Goal: Information Seeking & Learning: Check status

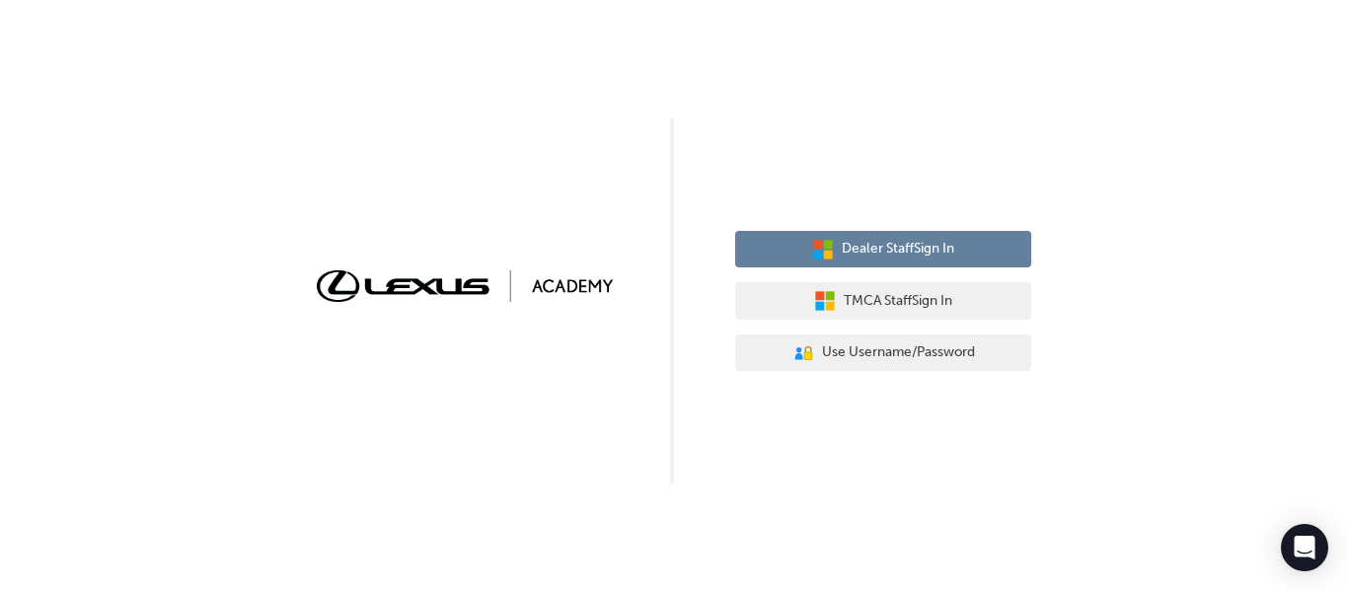
click at [933, 252] on span "Dealer Staff Sign In" at bounding box center [898, 249] width 113 height 23
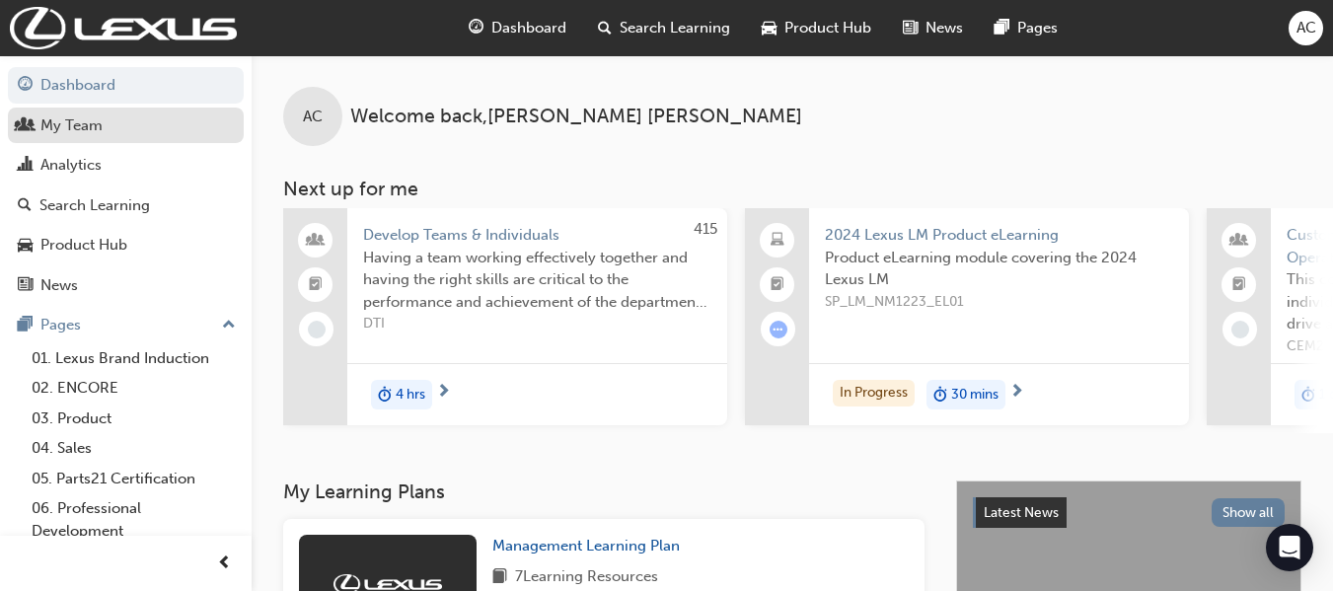
click at [83, 133] on div "My Team" at bounding box center [71, 125] width 62 height 23
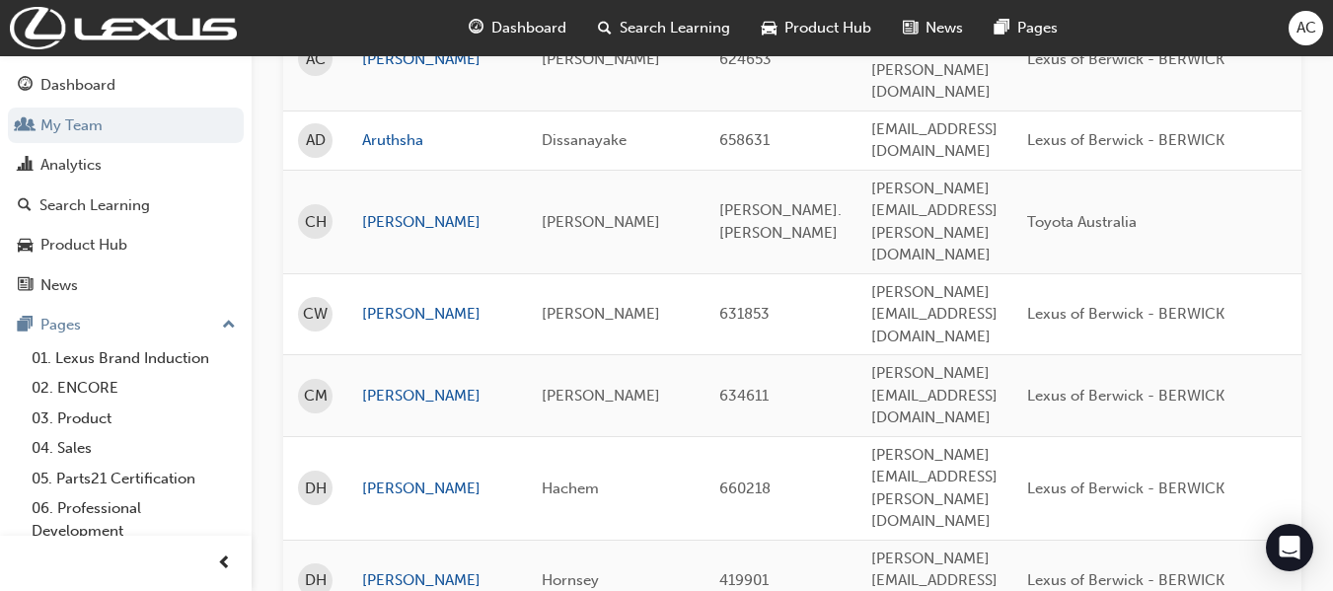
scroll to position [494, 0]
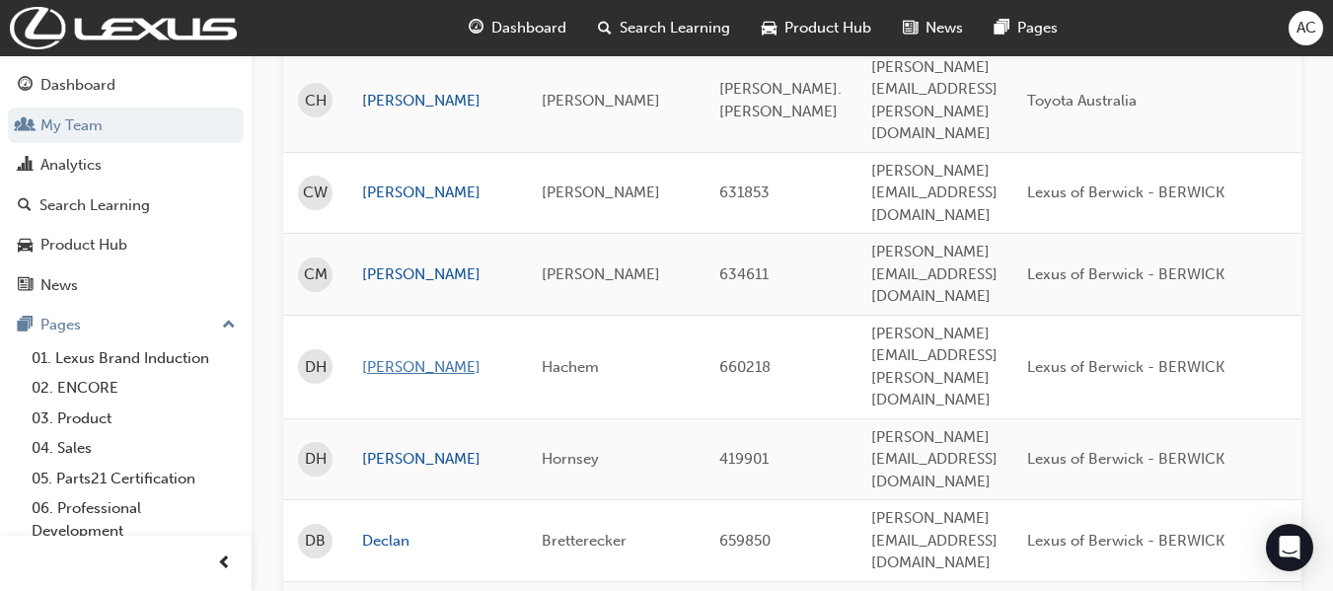
click at [382, 356] on link "[PERSON_NAME]" at bounding box center [437, 367] width 150 height 23
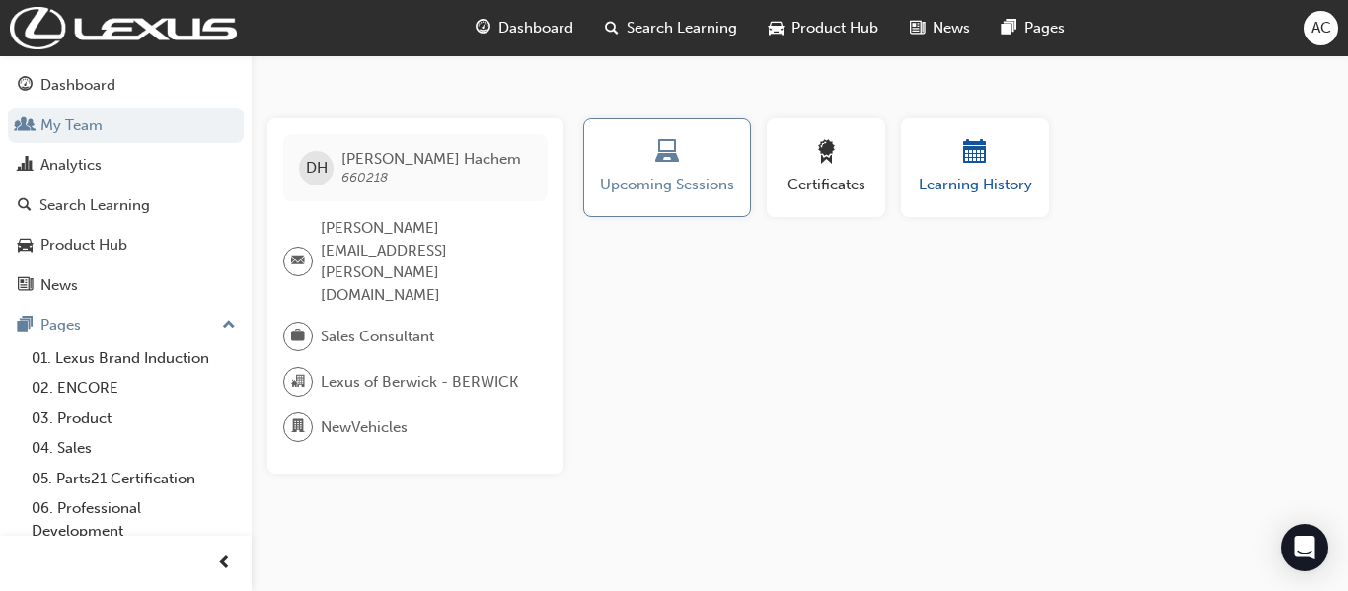
click at [995, 171] on div "Learning History" at bounding box center [975, 168] width 118 height 56
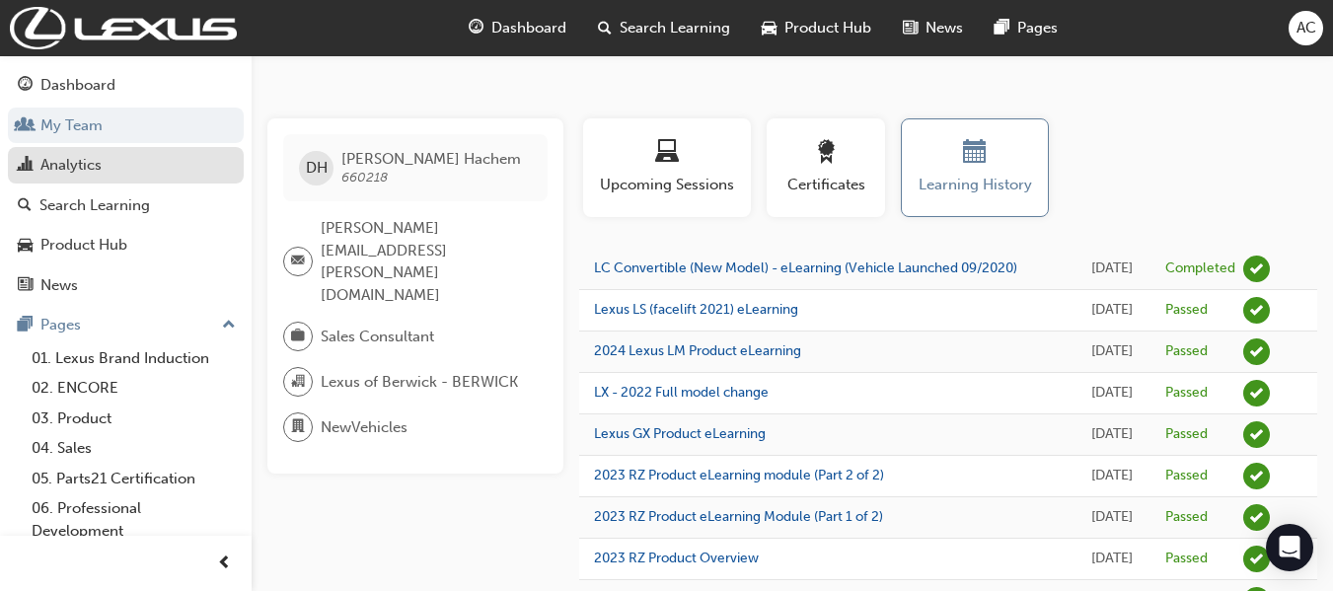
click at [62, 161] on div "Analytics" at bounding box center [70, 165] width 61 height 23
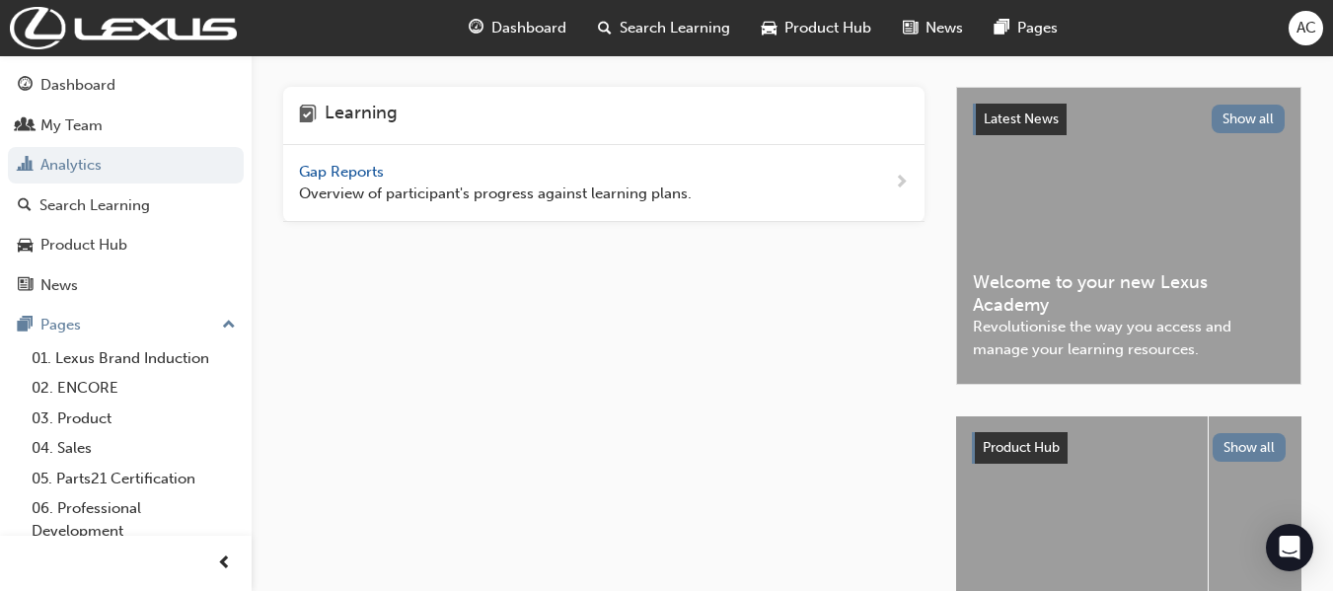
click at [363, 173] on span "Gap Reports" at bounding box center [343, 172] width 89 height 18
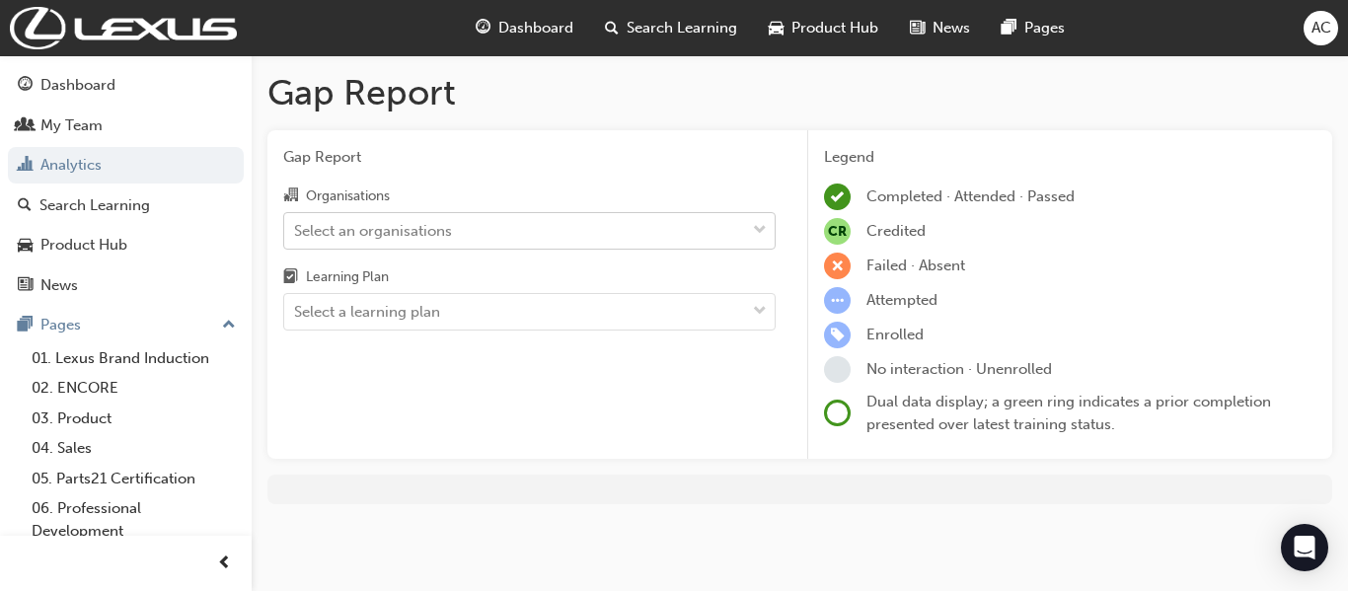
click at [552, 228] on div "Select an organisations" at bounding box center [514, 230] width 461 height 35
click at [296, 228] on input "Organisations Select an organisations" at bounding box center [295, 229] width 2 height 17
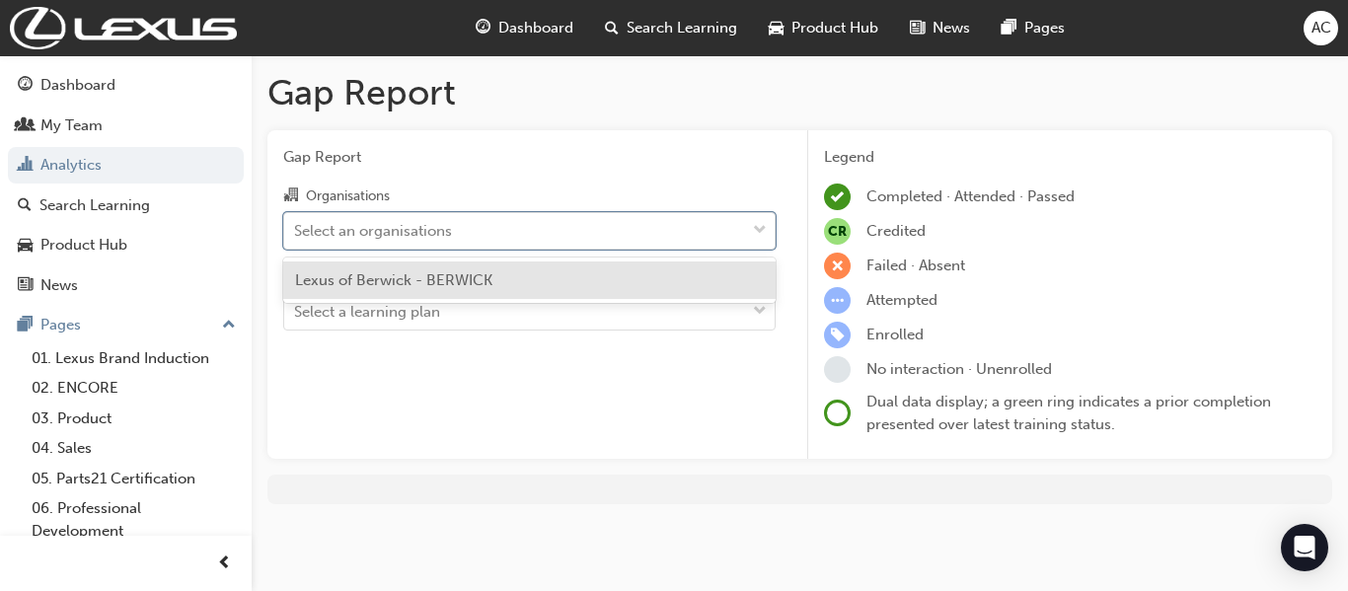
click at [503, 279] on div "Lexus of Berwick - BERWICK" at bounding box center [529, 281] width 493 height 38
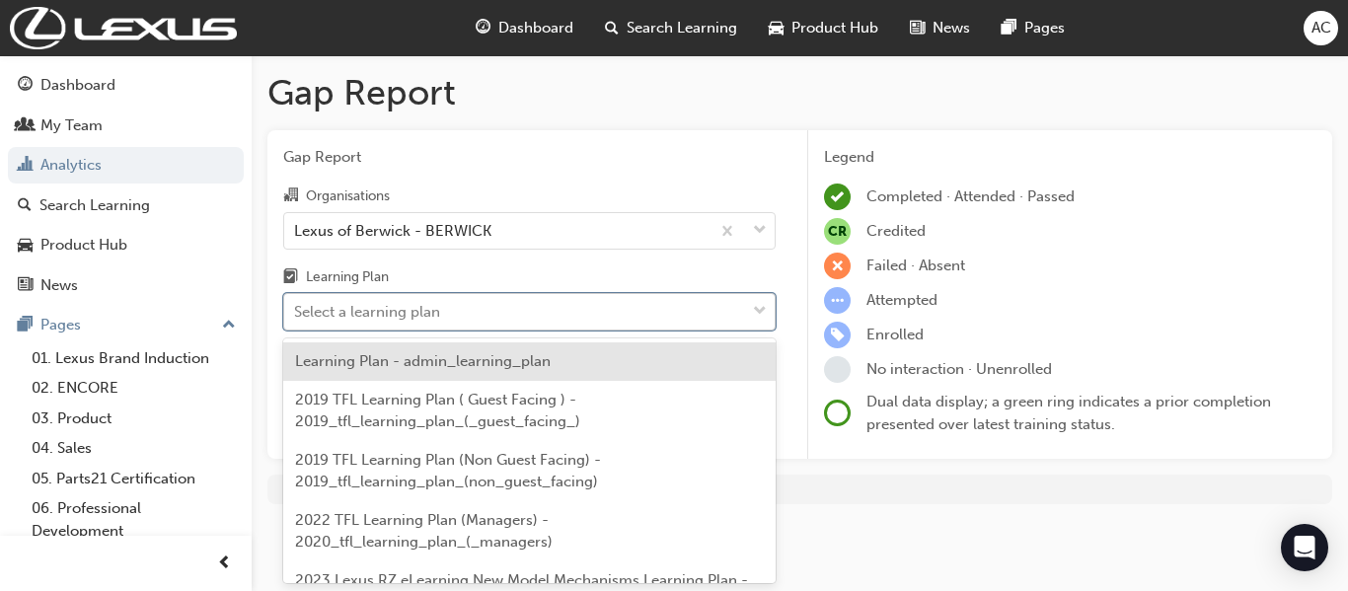
click at [425, 312] on div "Select a learning plan" at bounding box center [367, 312] width 146 height 23
click at [296, 312] on input "Learning Plan option Learning Plan - admin_learning_plan focused, 1 of 152. 152…" at bounding box center [295, 311] width 2 height 17
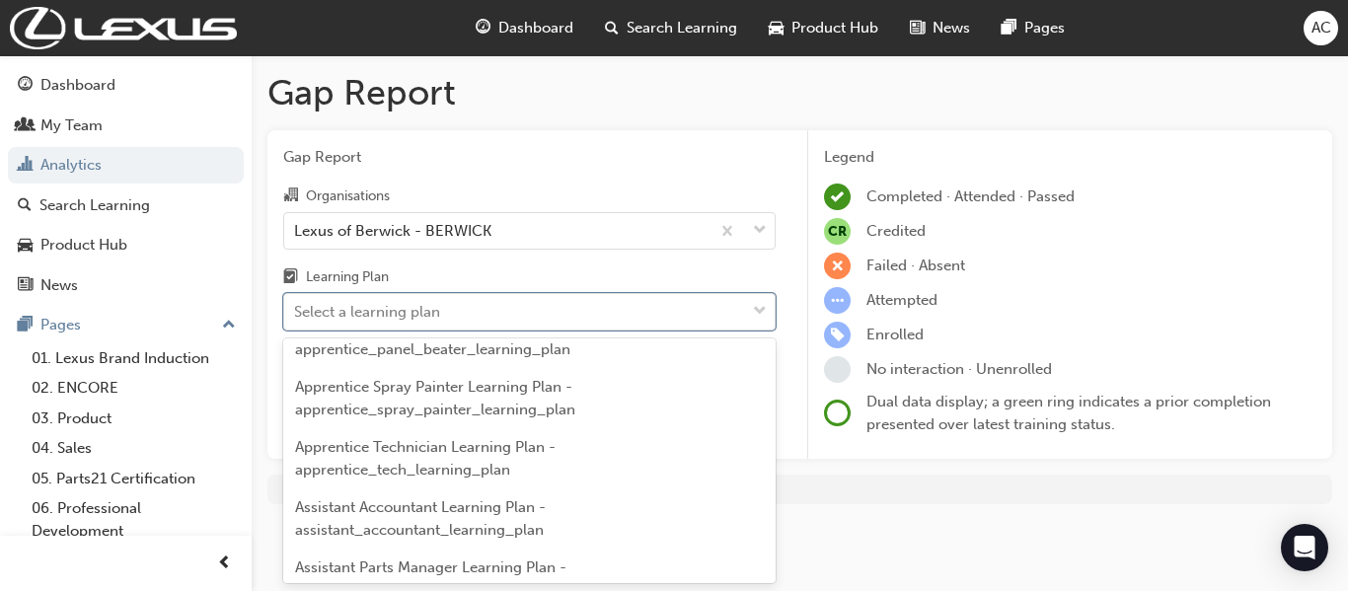
scroll to position [987, 0]
click at [632, 266] on div "Learning Plan" at bounding box center [529, 280] width 493 height 29
click at [296, 303] on input "Learning Plan option Learning Plan - admin_learning_plan focused, 1 of 152. 152…" at bounding box center [295, 311] width 2 height 17
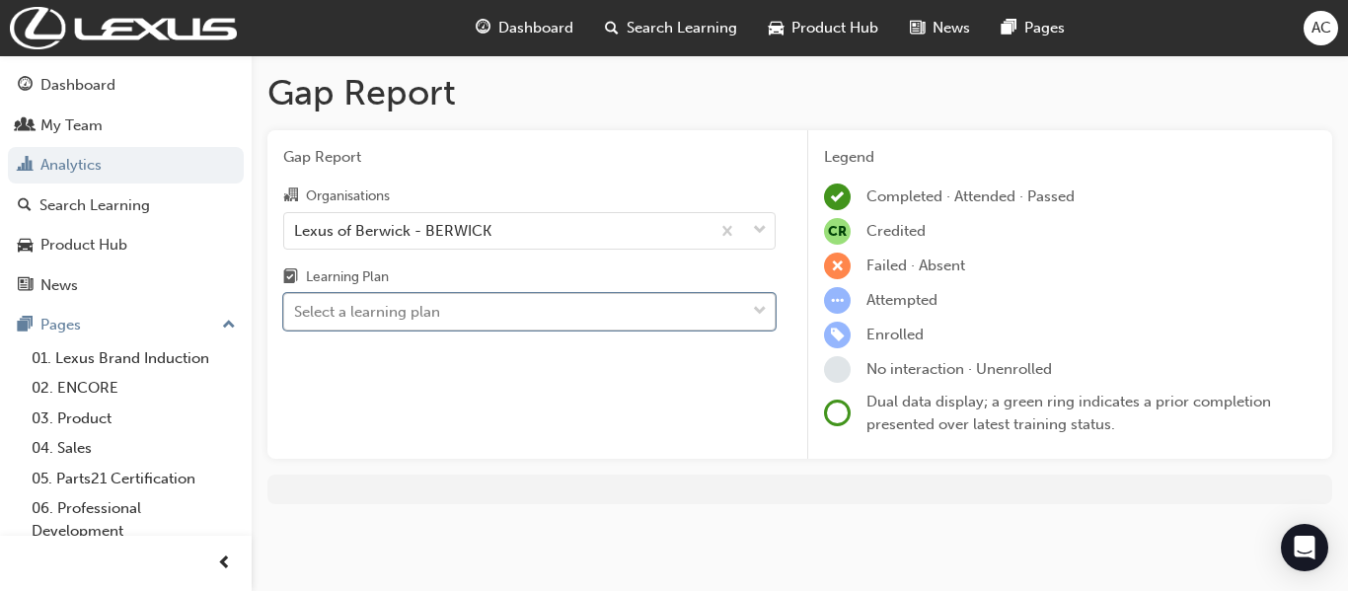
click at [673, 295] on div "Select a learning plan" at bounding box center [514, 312] width 461 height 35
click at [296, 303] on input "Learning Plan 0 results available. Select is focused ,type to refine list, pres…" at bounding box center [295, 311] width 2 height 17
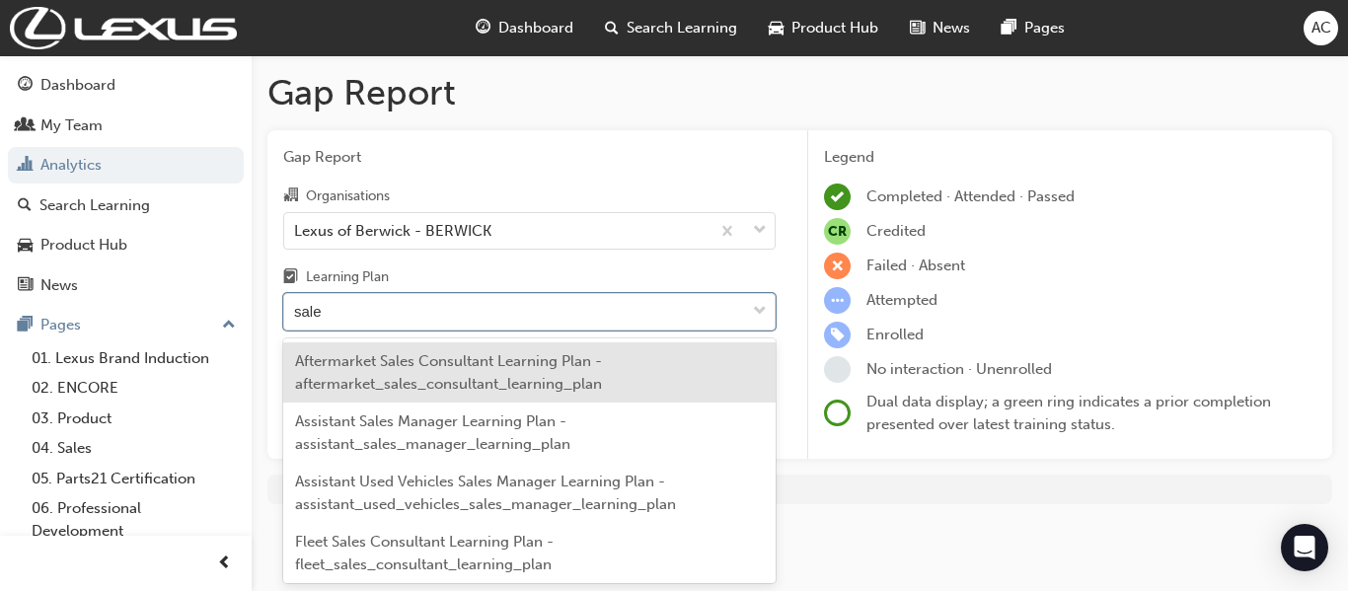
type input "sales"
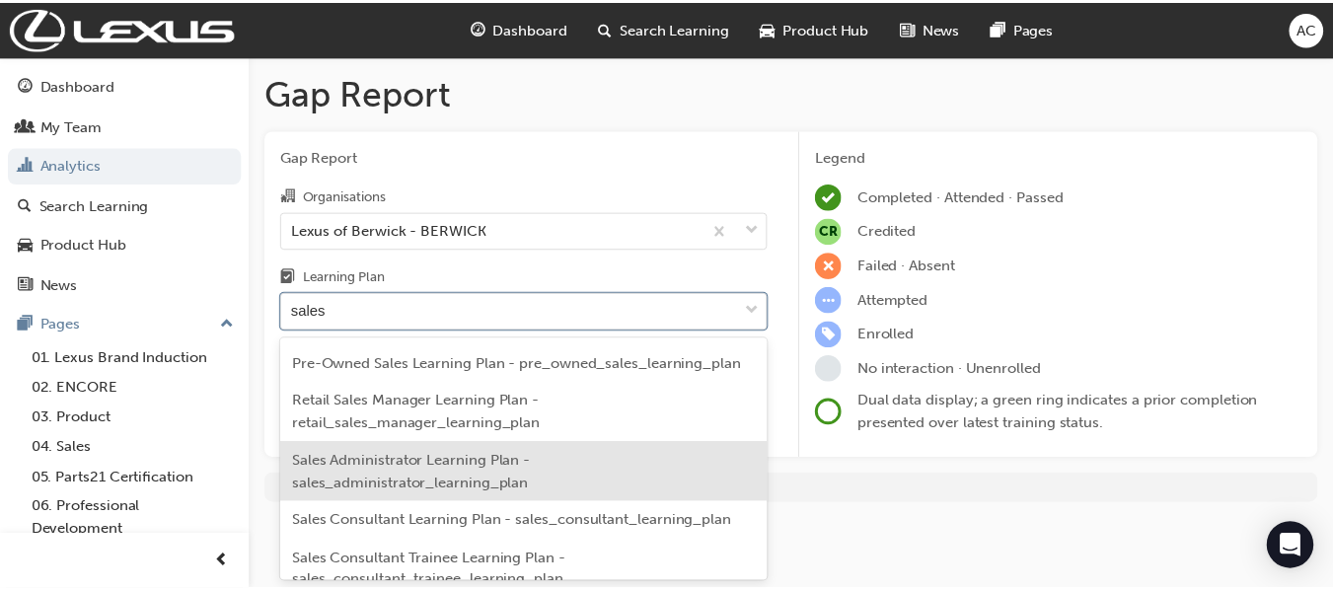
scroll to position [888, 0]
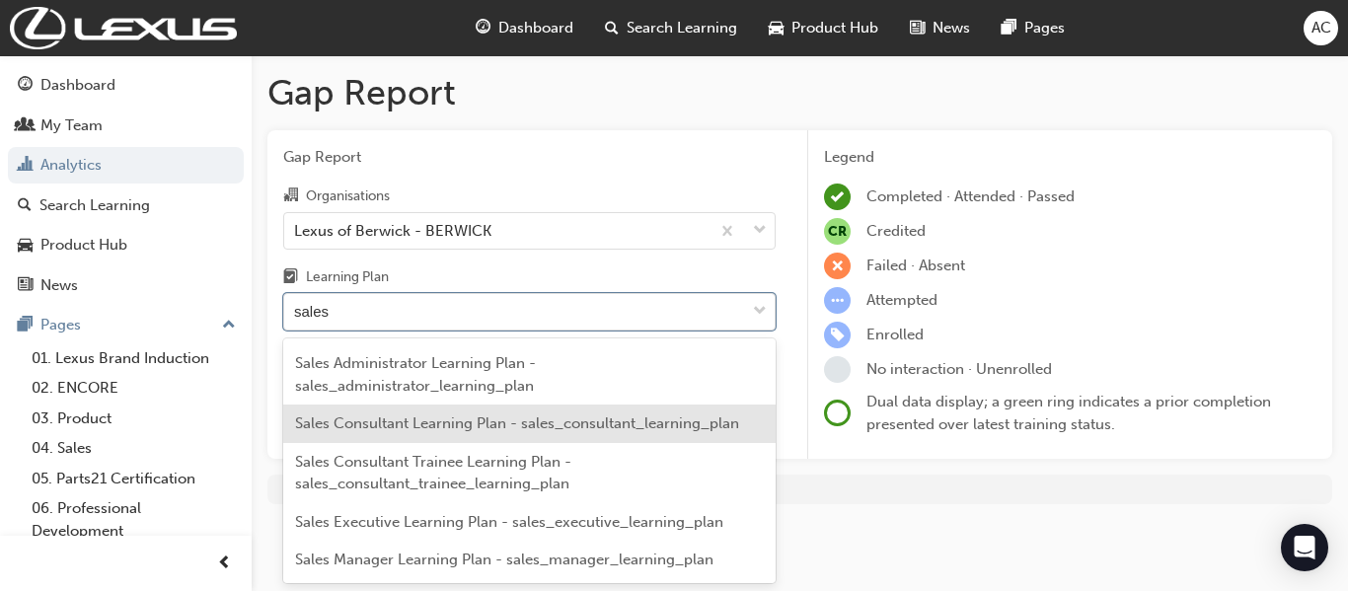
click at [458, 420] on span "Sales Consultant Learning Plan - sales_consultant_learning_plan" at bounding box center [517, 424] width 444 height 18
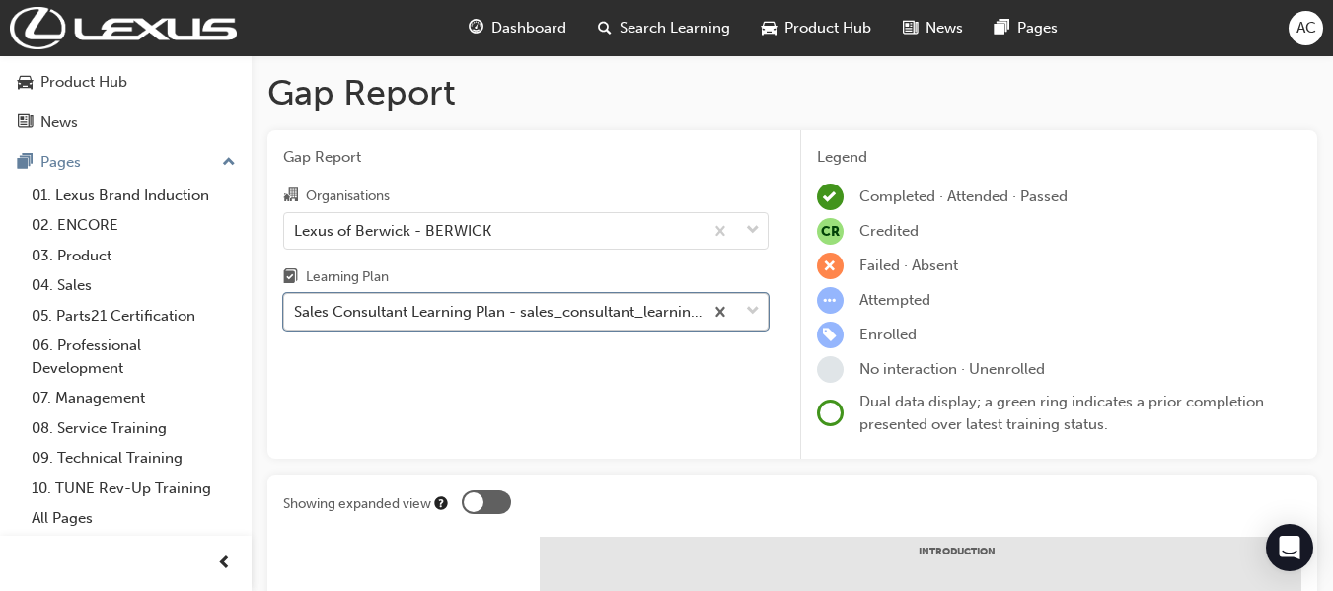
click at [471, 298] on div "Sales Consultant Learning Plan - sales_consultant_learning_plan" at bounding box center [493, 312] width 419 height 35
click at [296, 303] on input "Learning Plan option Sales Consultant Learning Plan - sales_consultant_learning…" at bounding box center [295, 311] width 2 height 17
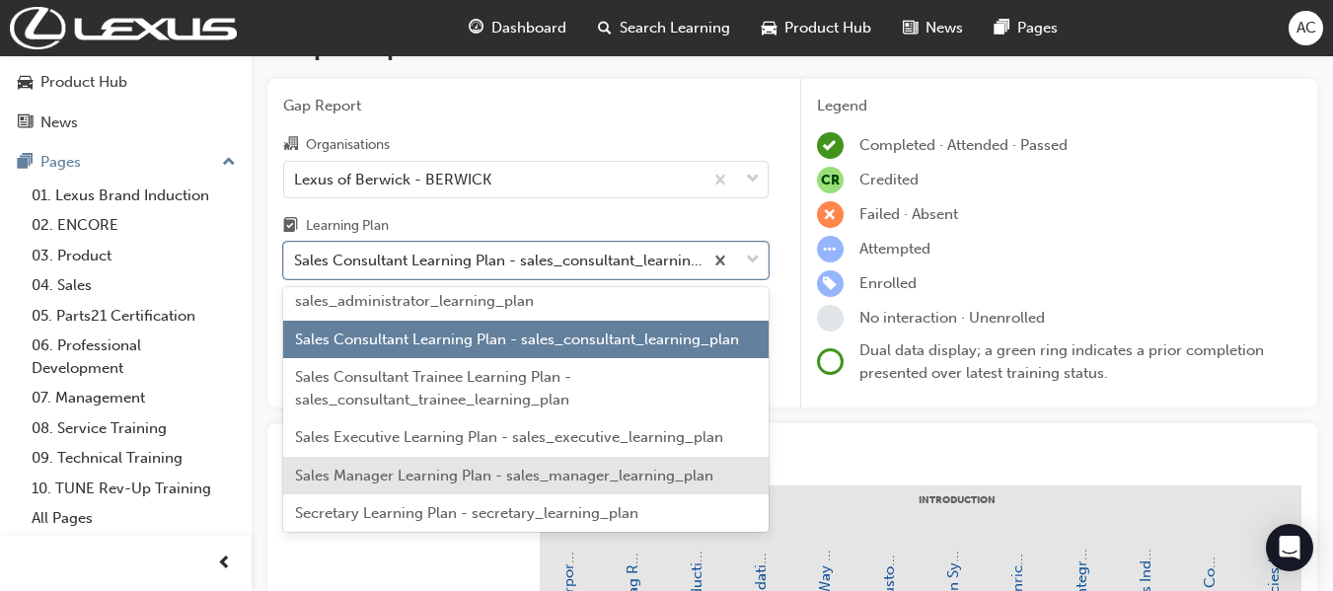
scroll to position [6047, 0]
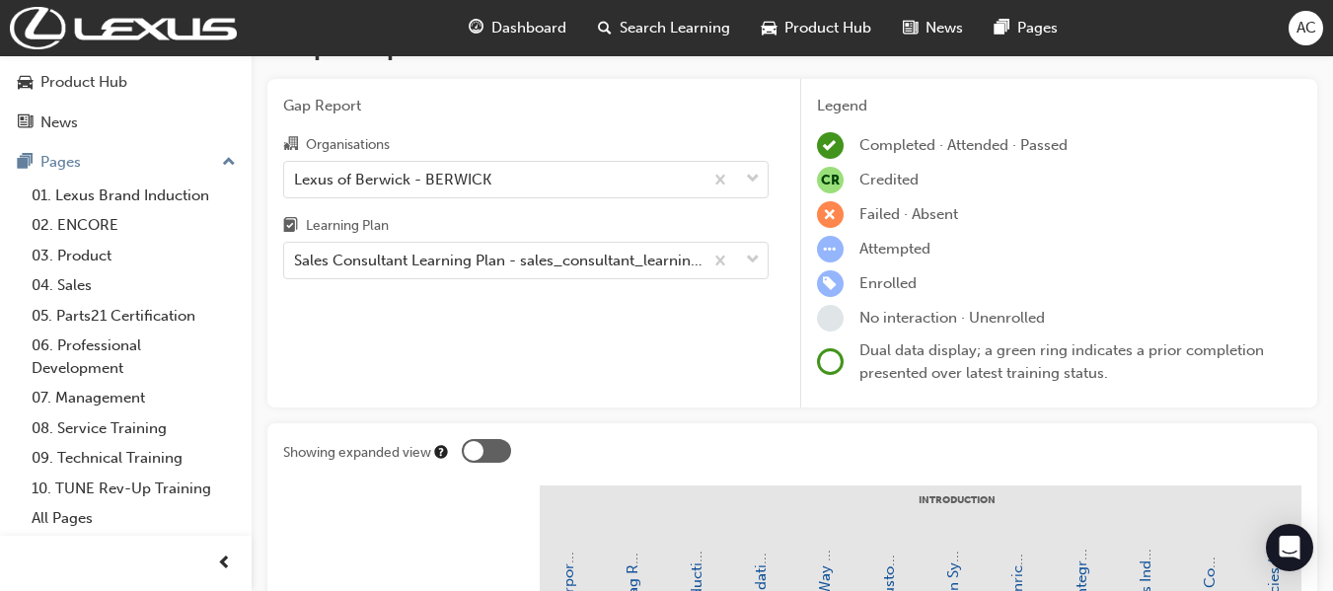
click at [793, 293] on div "Gap Report Organisations Lexus of Berwick - BERWICK Learning Plan Sales Consult…" at bounding box center [792, 244] width 1050 height 330
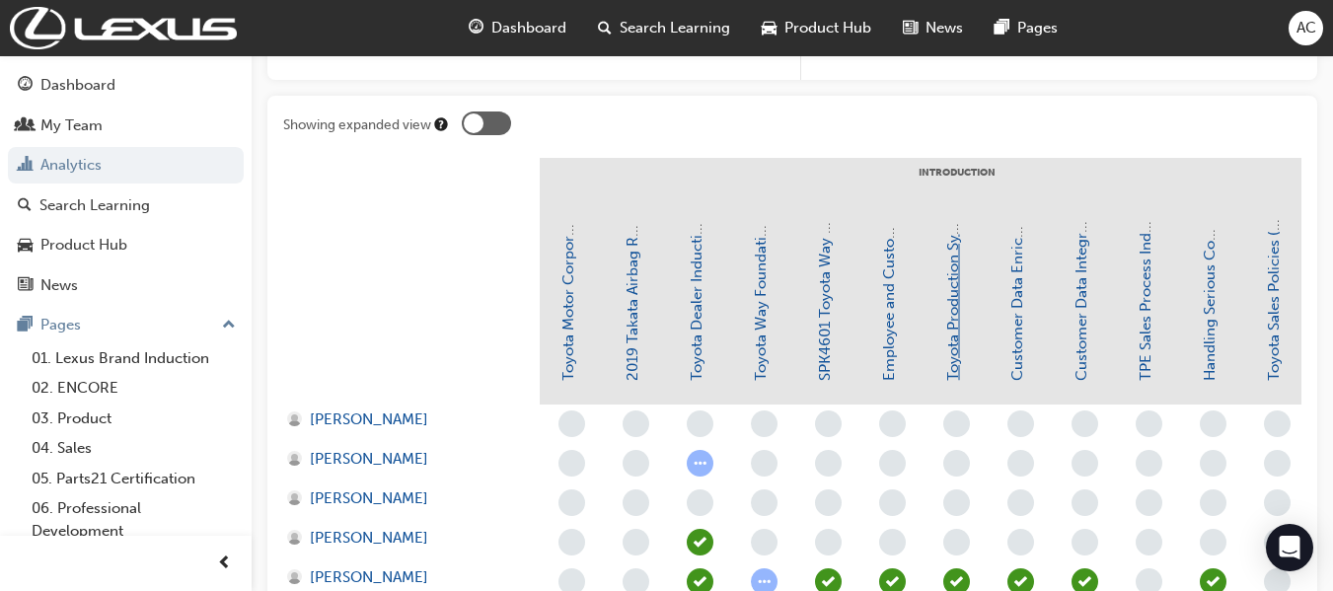
scroll to position [395, 0]
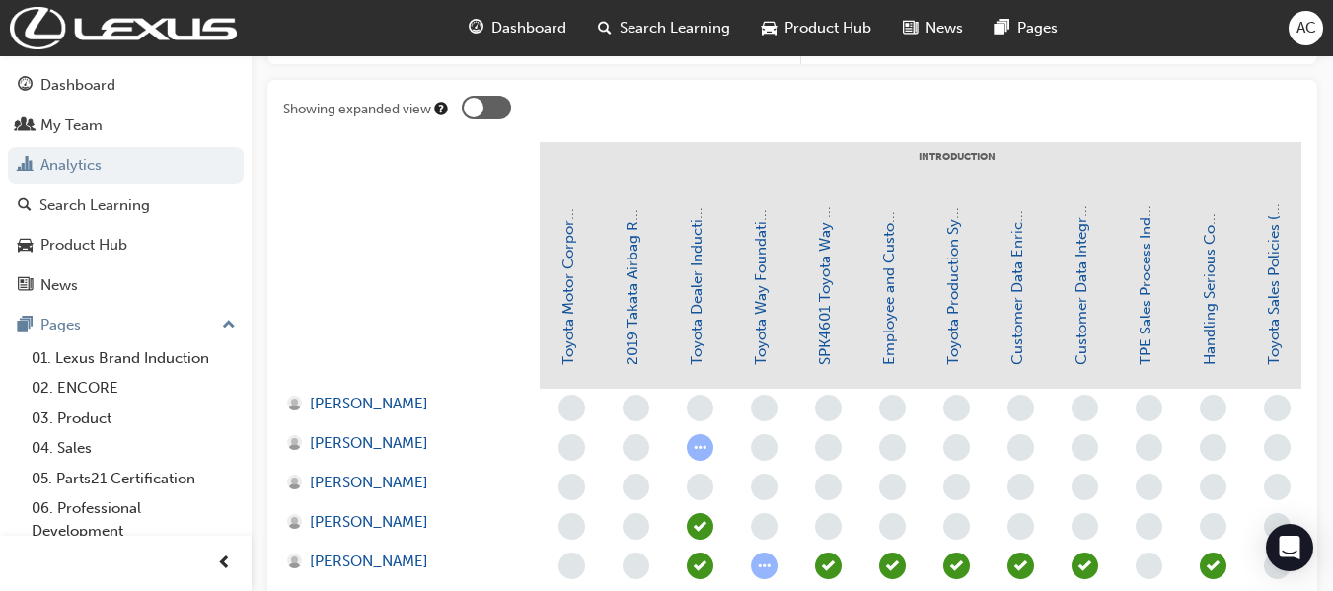
click at [486, 114] on div at bounding box center [486, 108] width 49 height 24
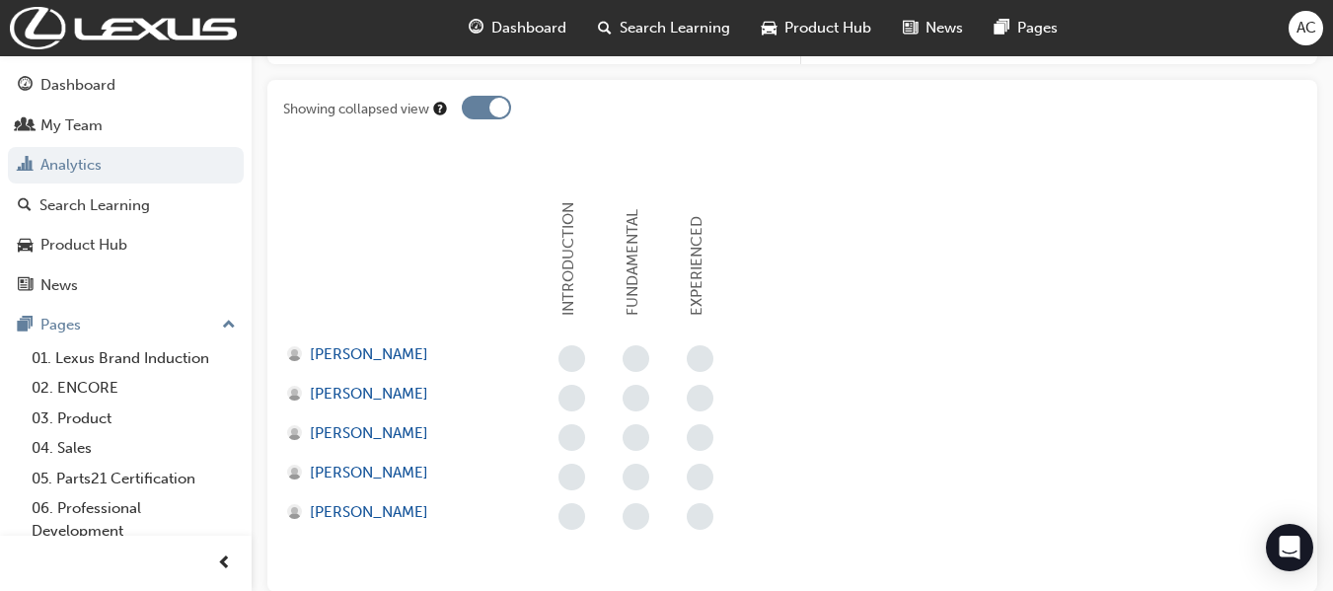
click at [491, 111] on div at bounding box center [500, 108] width 20 height 20
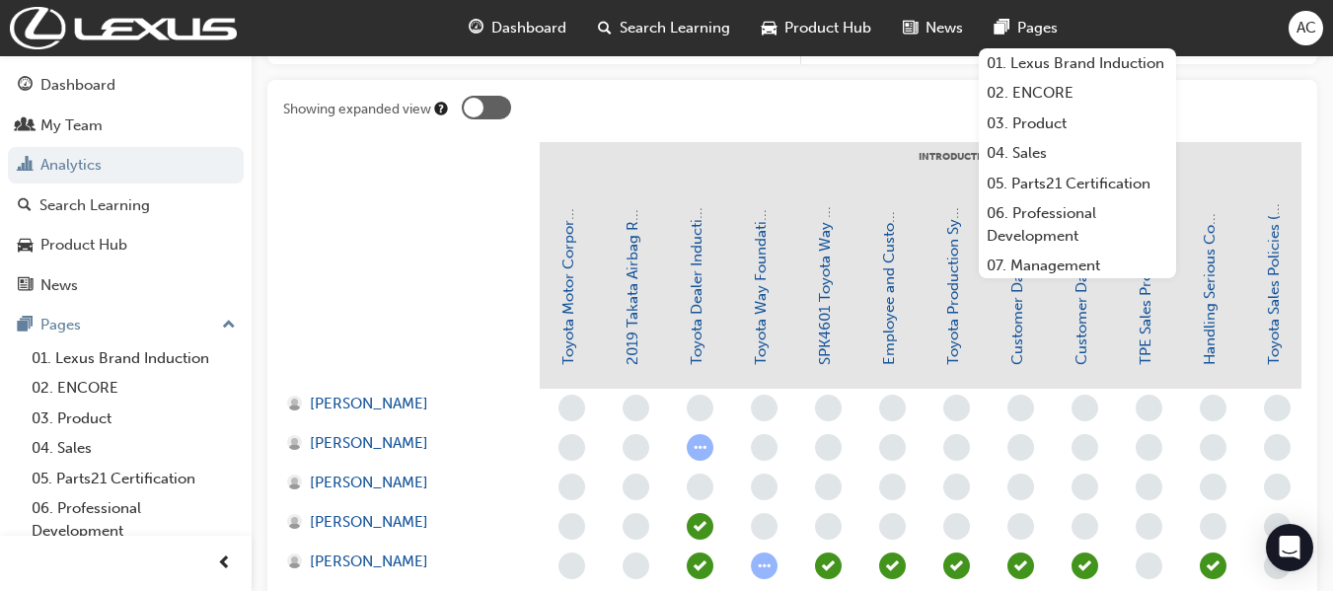
scroll to position [0, 0]
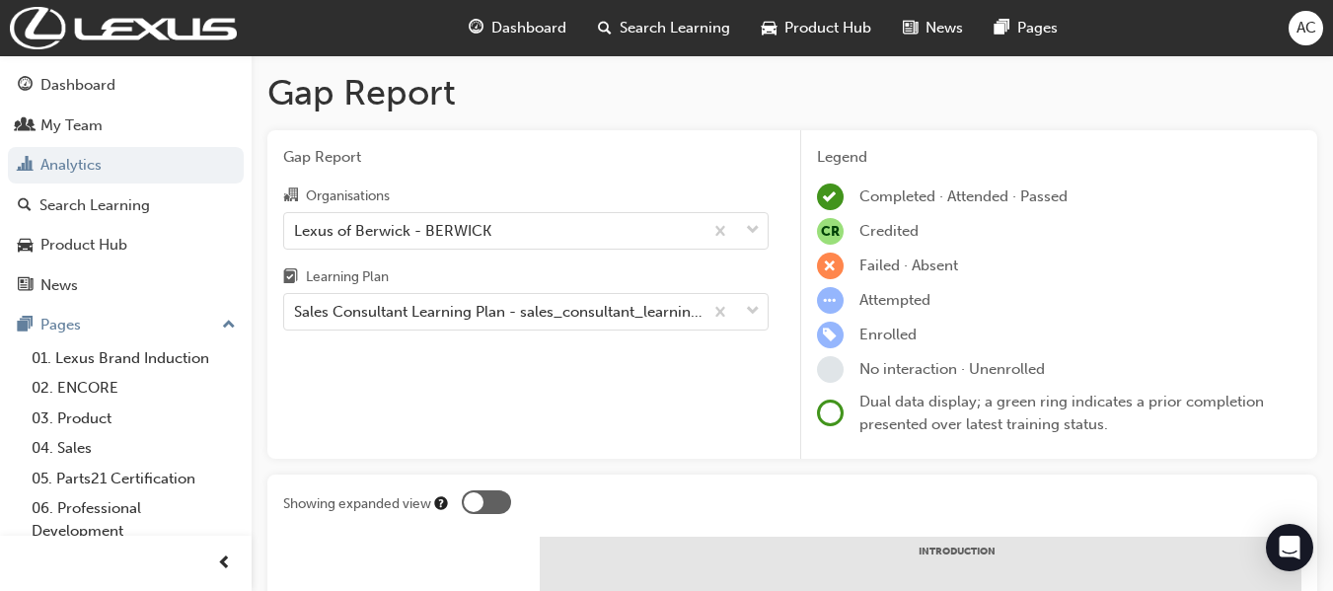
click at [1219, 109] on h1 "Gap Report" at bounding box center [792, 92] width 1050 height 43
click at [428, 305] on div "Gap Report Organisations Lexus of Berwick - BERWICK Learning Plan Sales Consult…" at bounding box center [525, 295] width 517 height 330
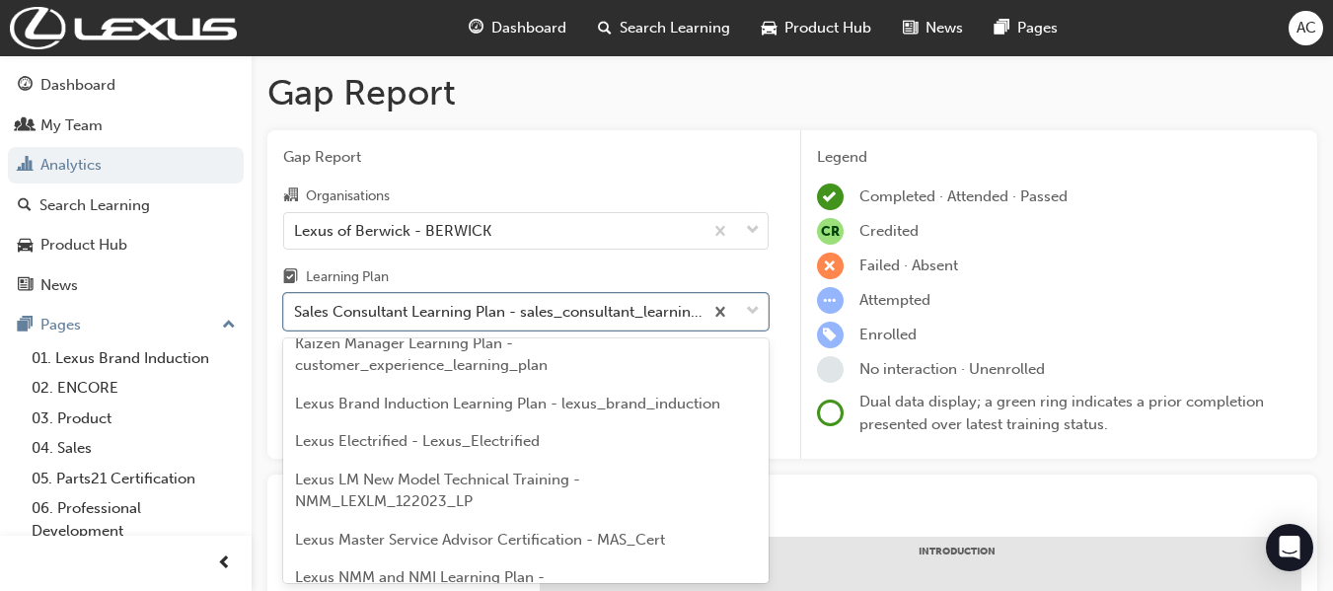
click at [900, 495] on div at bounding box center [882, 506] width 840 height 31
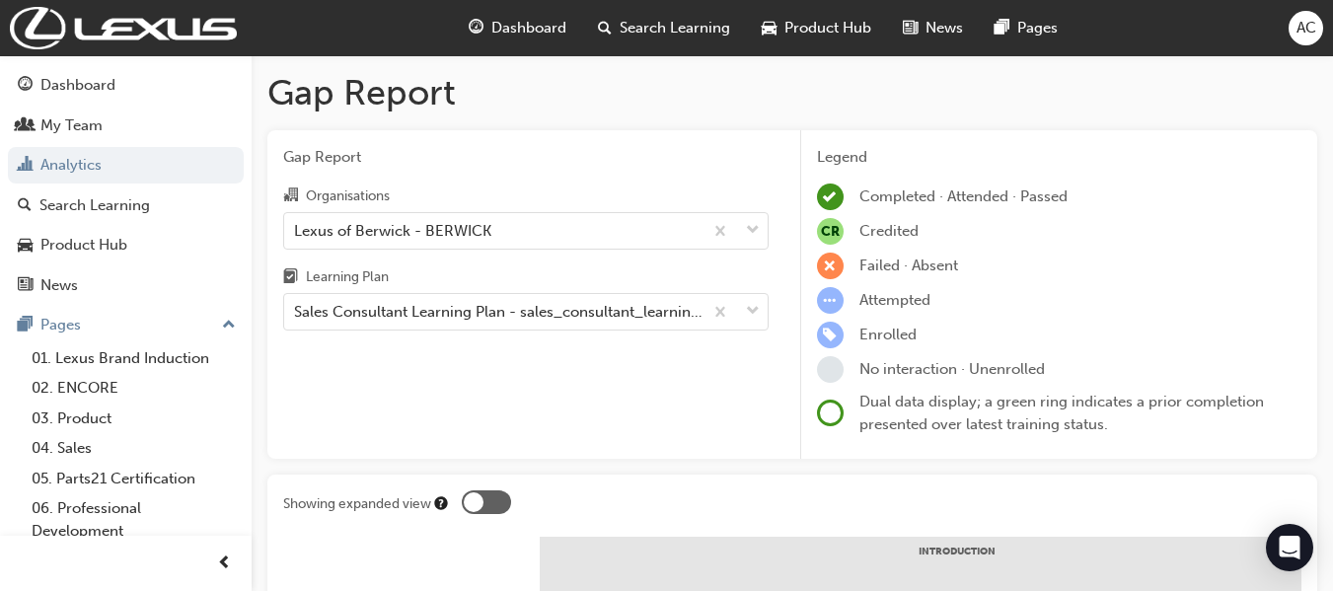
click at [864, 98] on h1 "Gap Report" at bounding box center [792, 92] width 1050 height 43
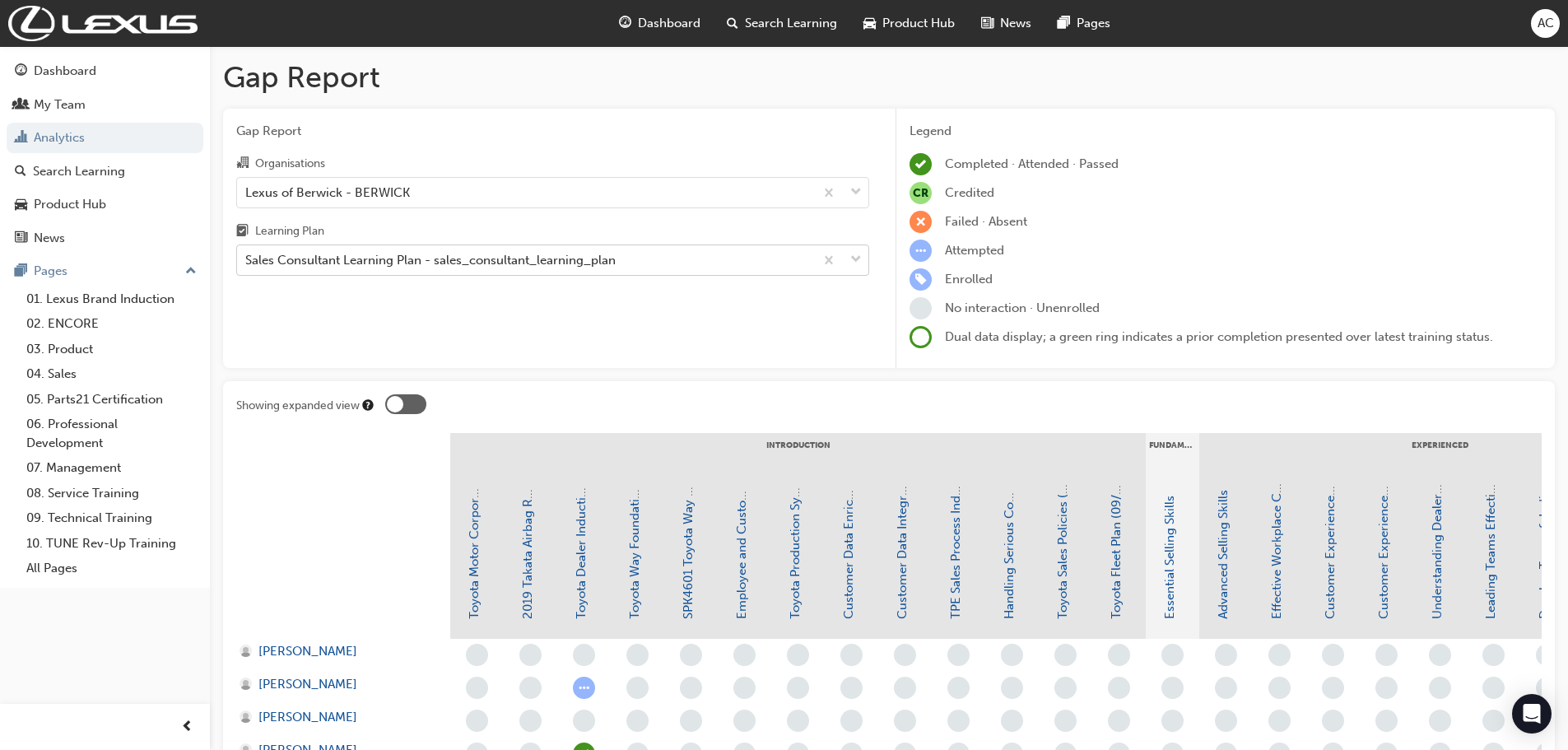
click at [436, 271] on div "Sales Consultant Learning Plan - sales_consultant_learning_plan" at bounding box center [525, 260] width 577 height 29
click at [247, 267] on input "Learning Plan Sales Consultant Learning Plan - sales_consultant_learning_plan" at bounding box center [246, 259] width 2 height 14
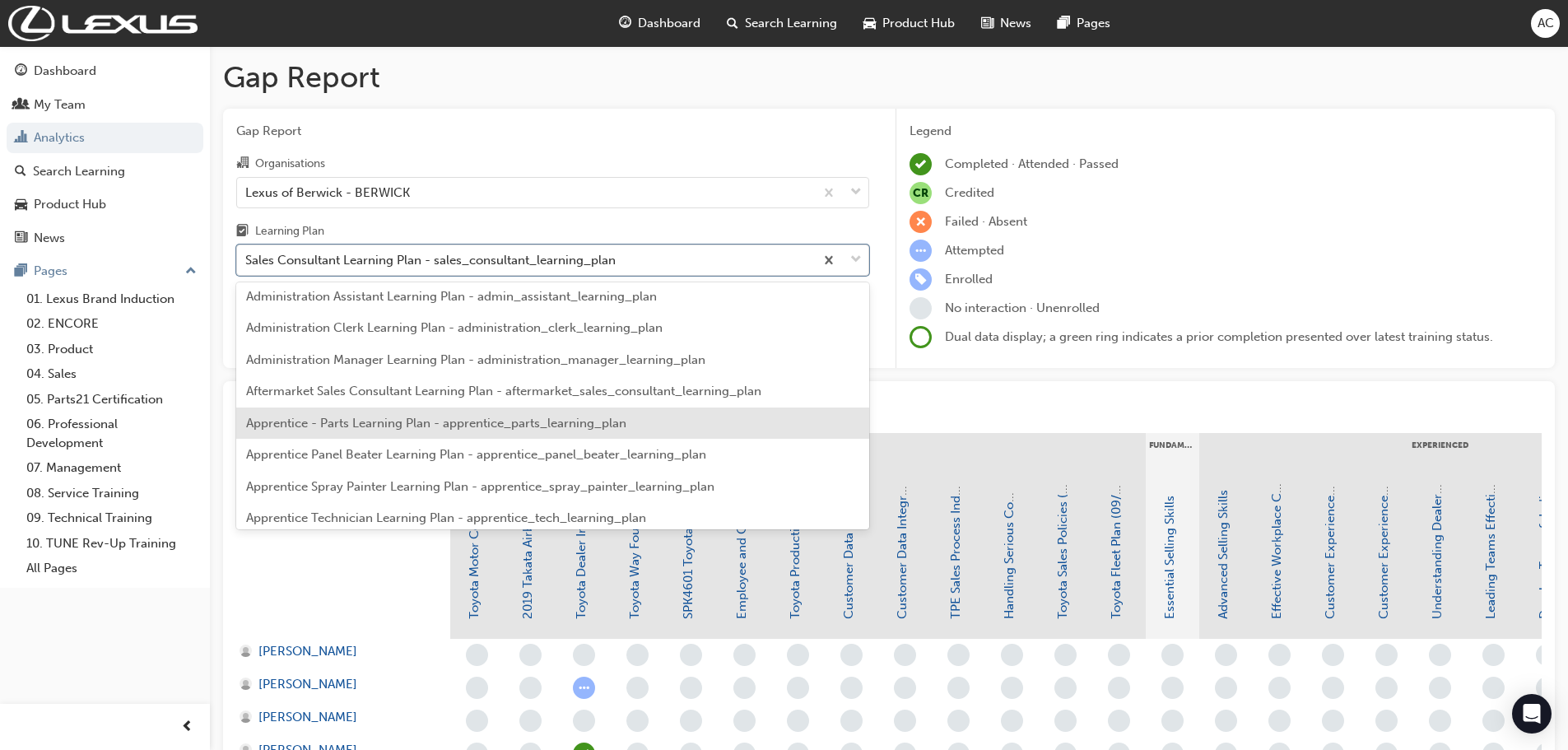
scroll to position [435, 0]
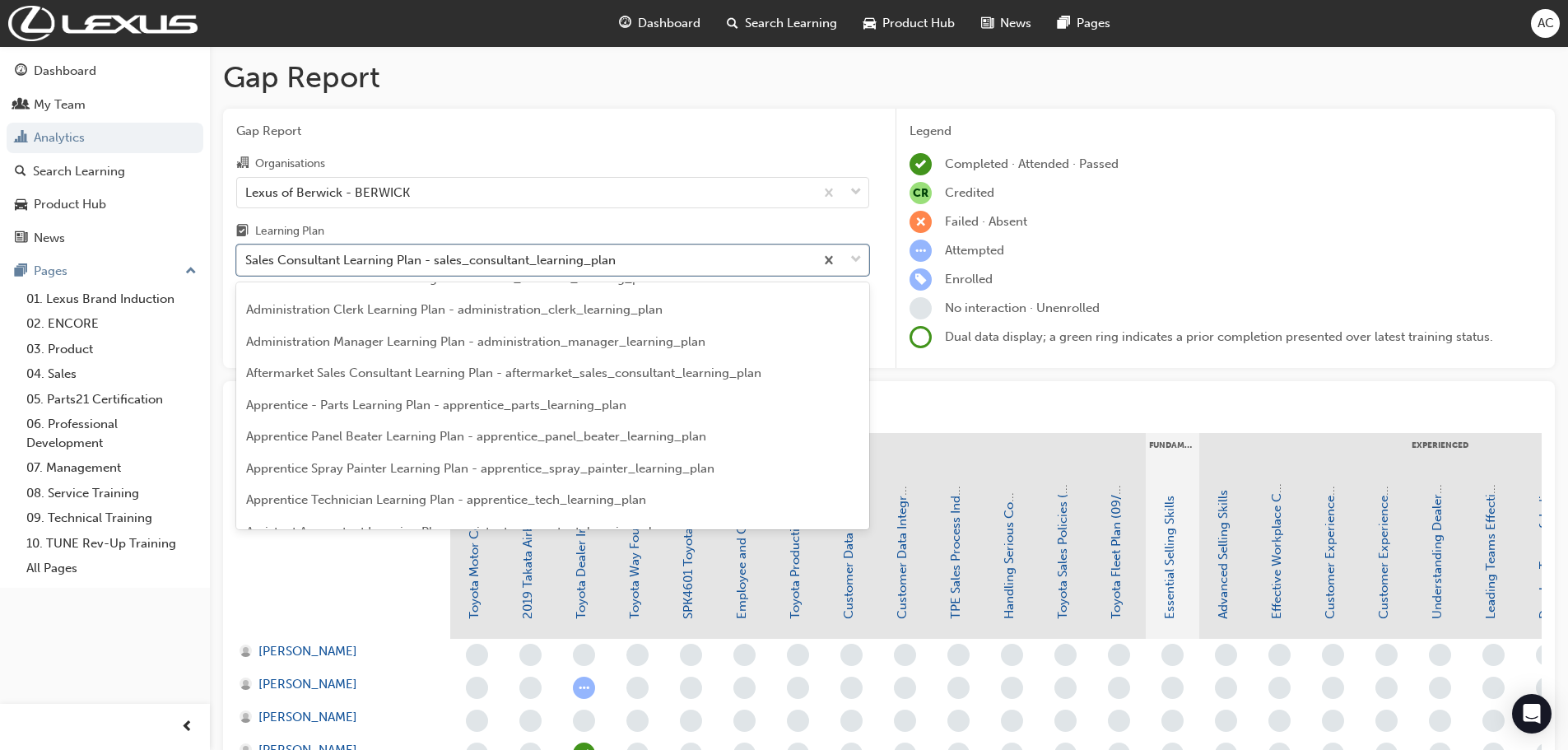
click at [475, 373] on span "Aftermarket Sales Consultant Learning Plan - aftermarket_sales_consultant_learn…" at bounding box center [504, 373] width 515 height 15
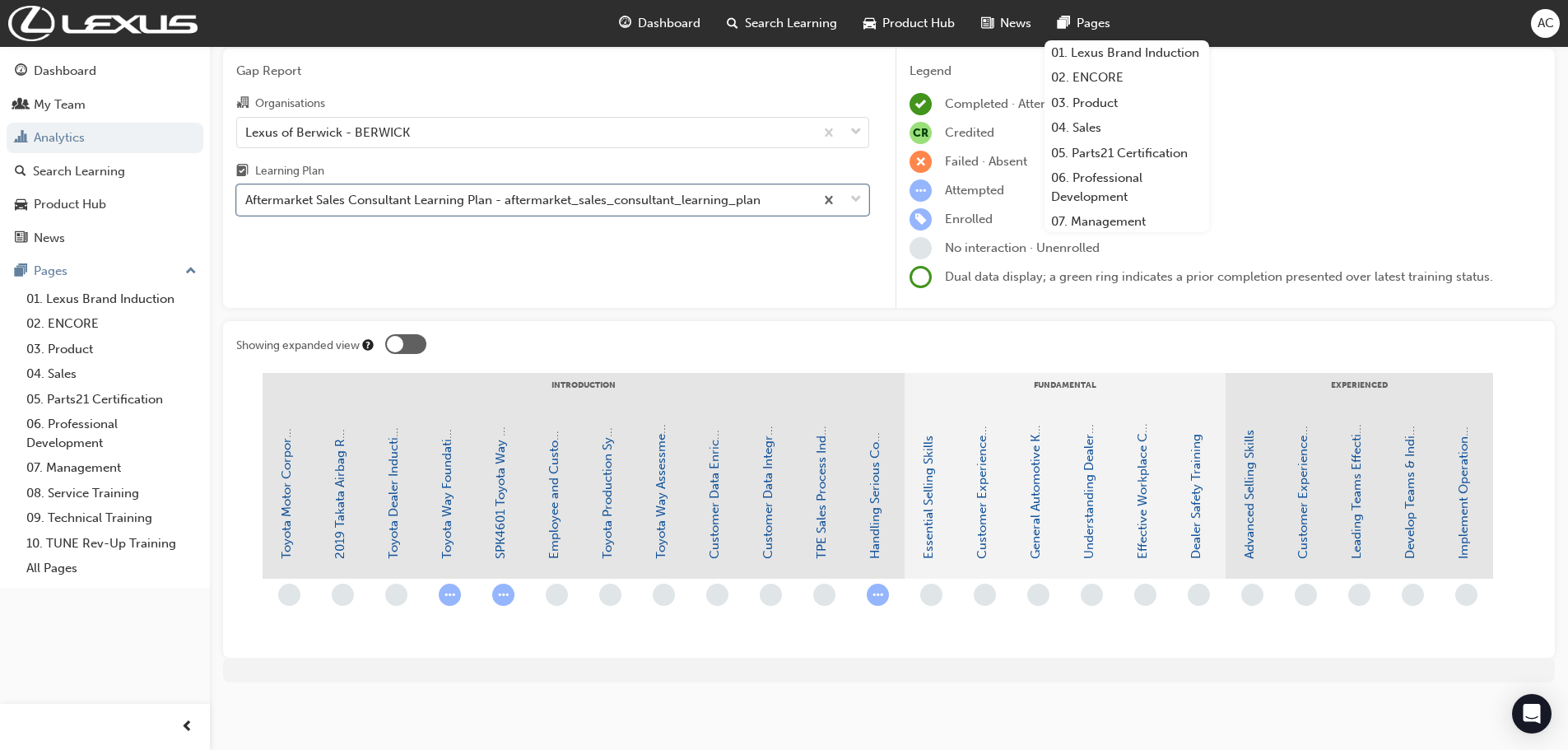
scroll to position [0, 189]
drag, startPoint x: 937, startPoint y: 651, endPoint x: 895, endPoint y: 653, distance: 42.0
click at [895, 492] on div "Showing expanded view INTRODUCTION FUNDAMENTAL EXPERIENCED Toyota Motor Corpora…" at bounding box center [888, 490] width 1332 height 337
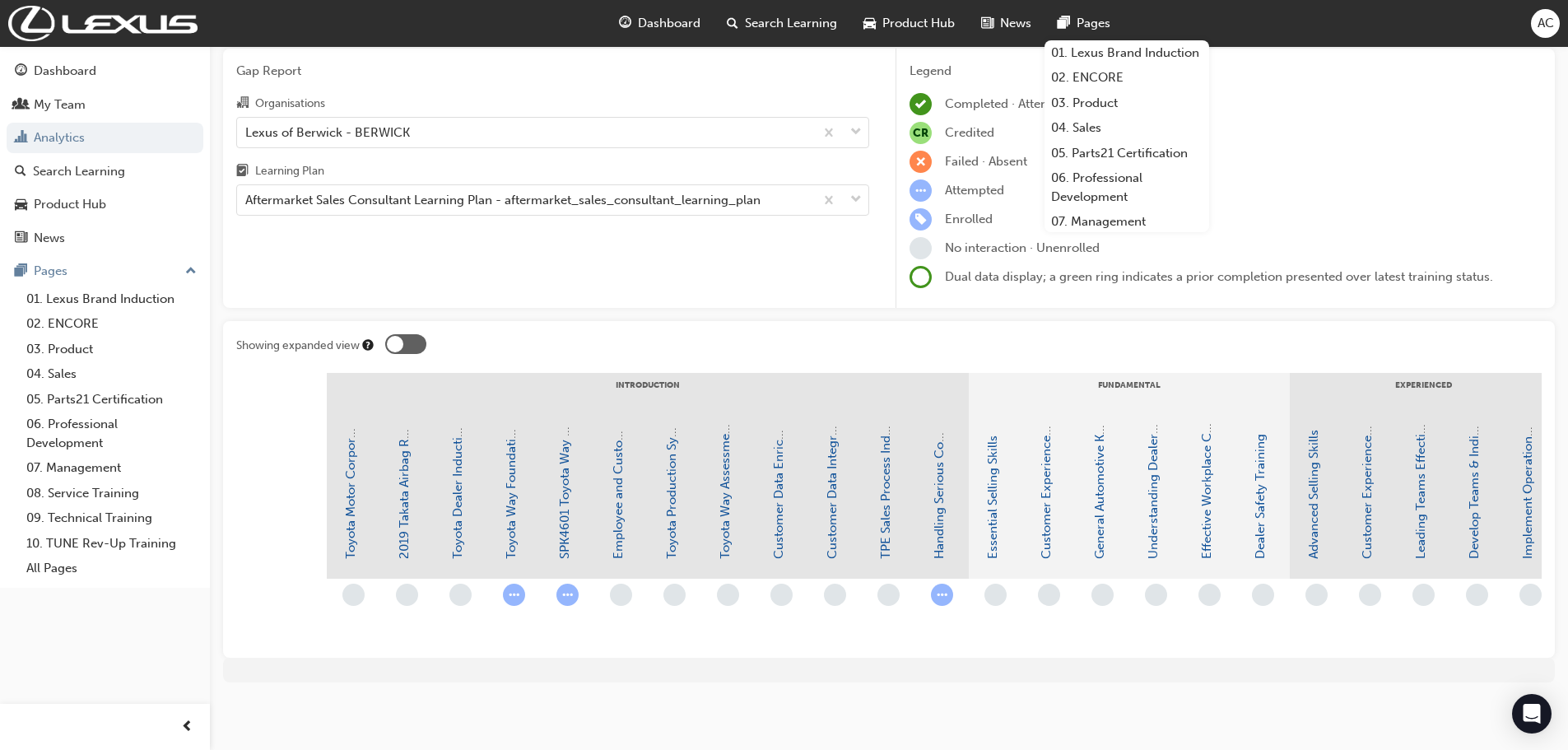
scroll to position [0, 0]
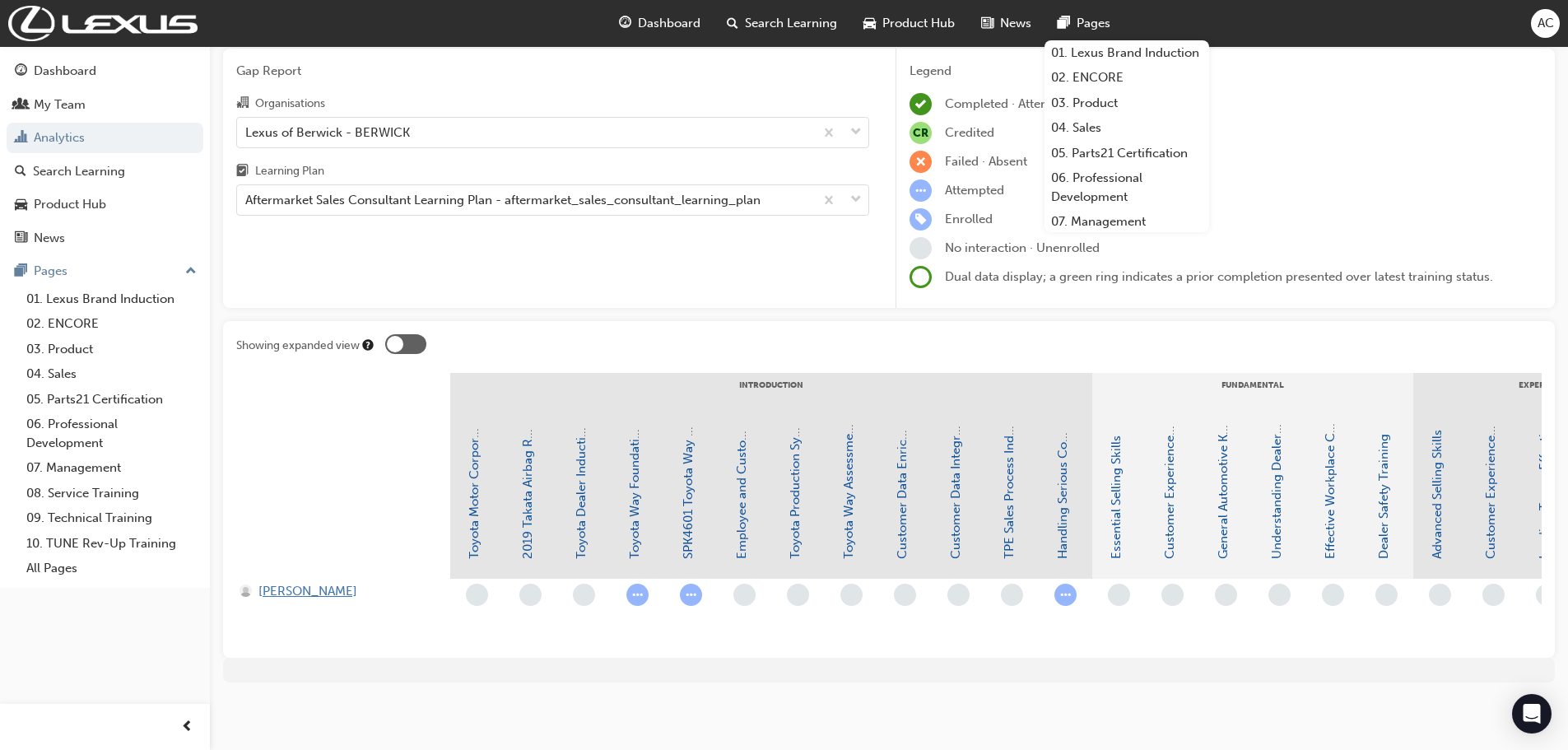
click at [286, 492] on span "[PERSON_NAME]" at bounding box center [308, 591] width 98 height 19
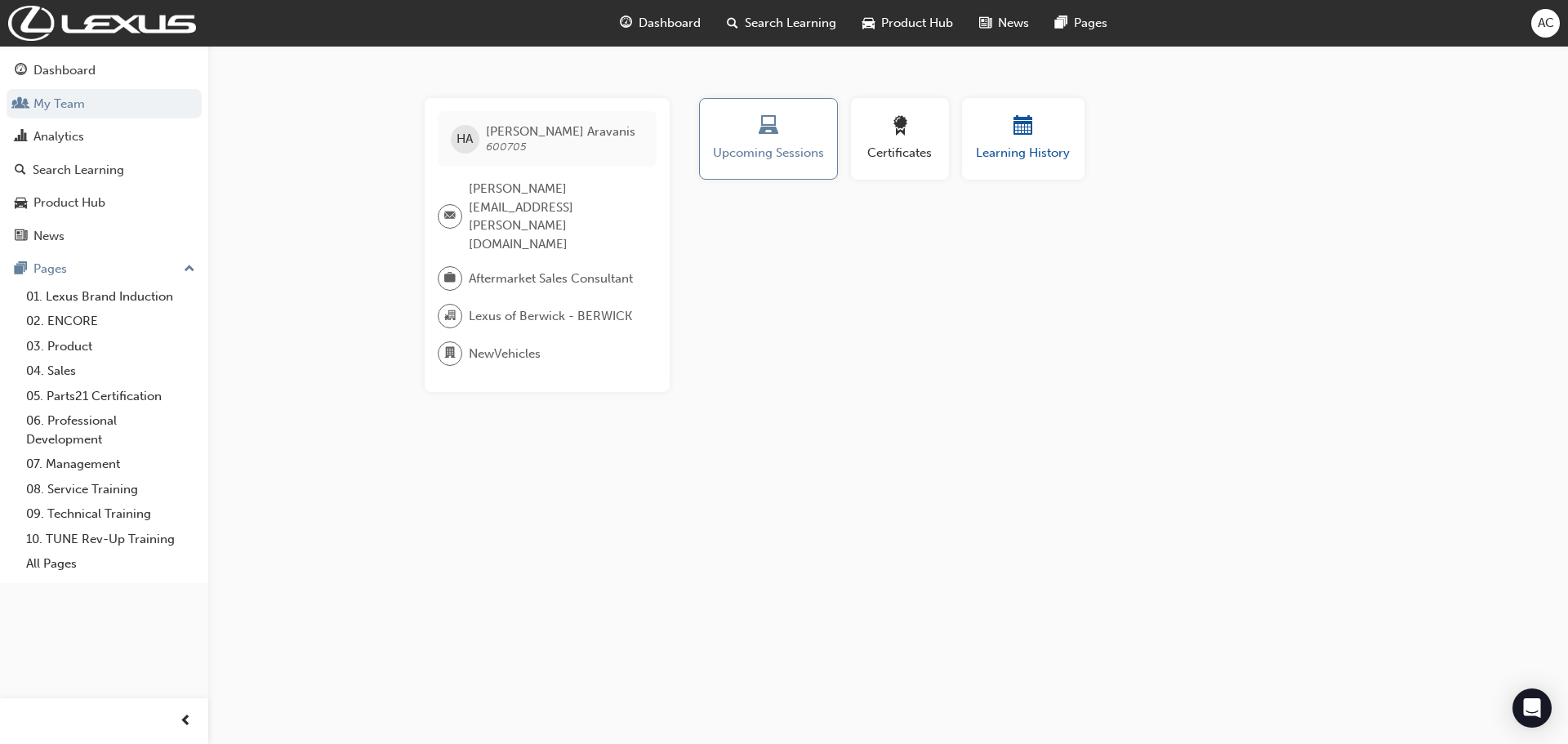
click at [1043, 151] on span "Learning History" at bounding box center [1024, 153] width 98 height 19
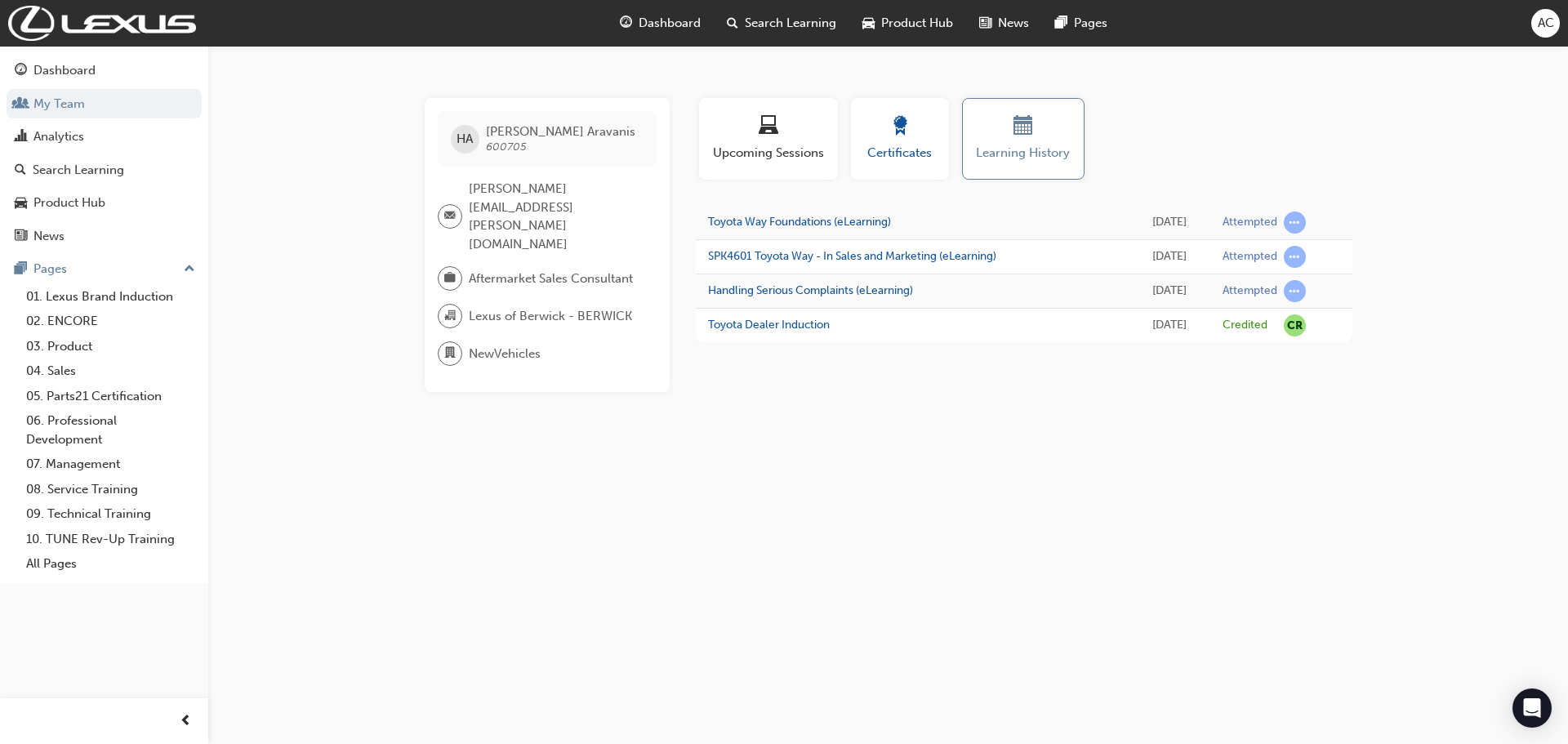
click at [885, 139] on div "button" at bounding box center [899, 128] width 74 height 26
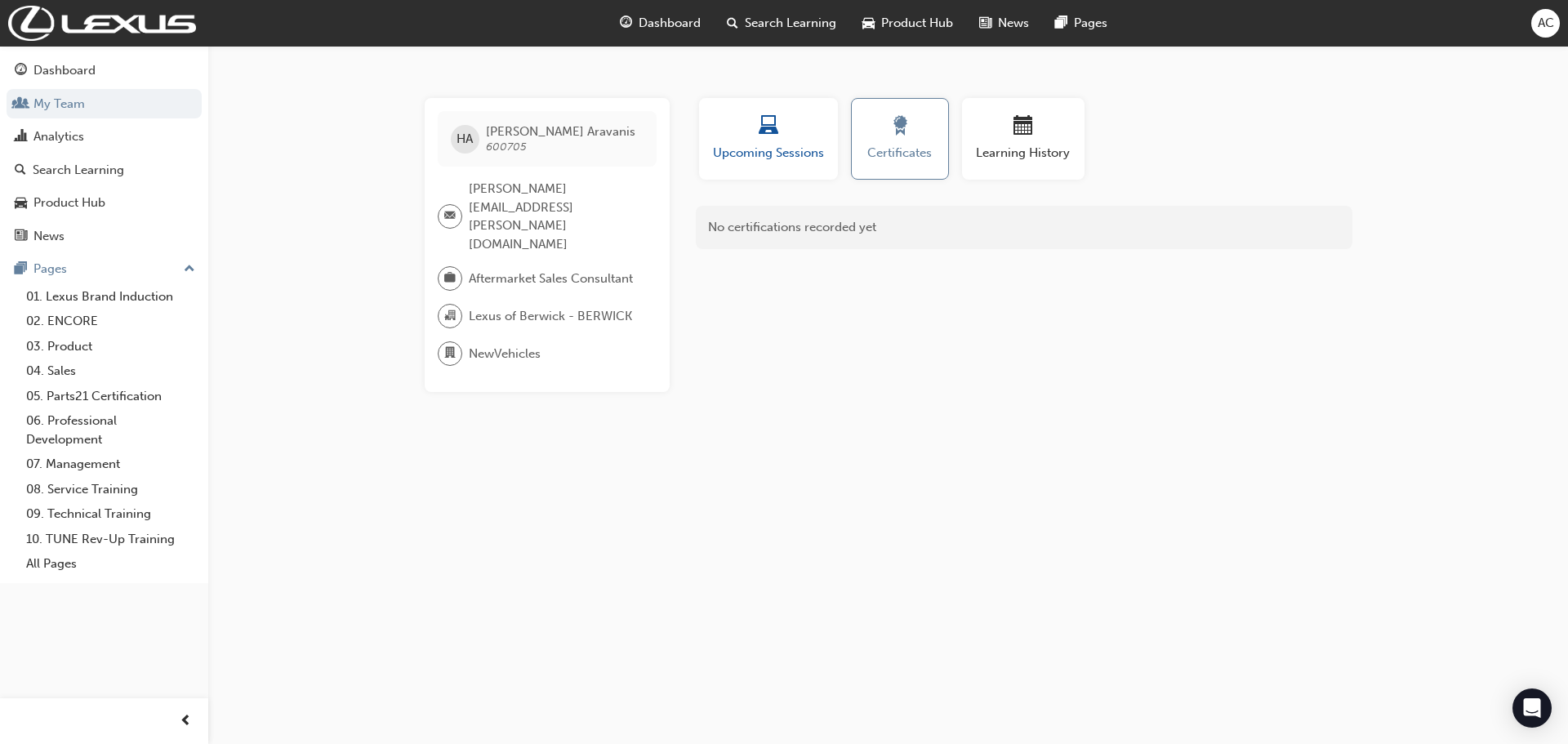
click at [770, 133] on span "laptop-icon" at bounding box center [769, 127] width 20 height 22
click at [1016, 132] on span "calendar-icon" at bounding box center [1024, 127] width 20 height 22
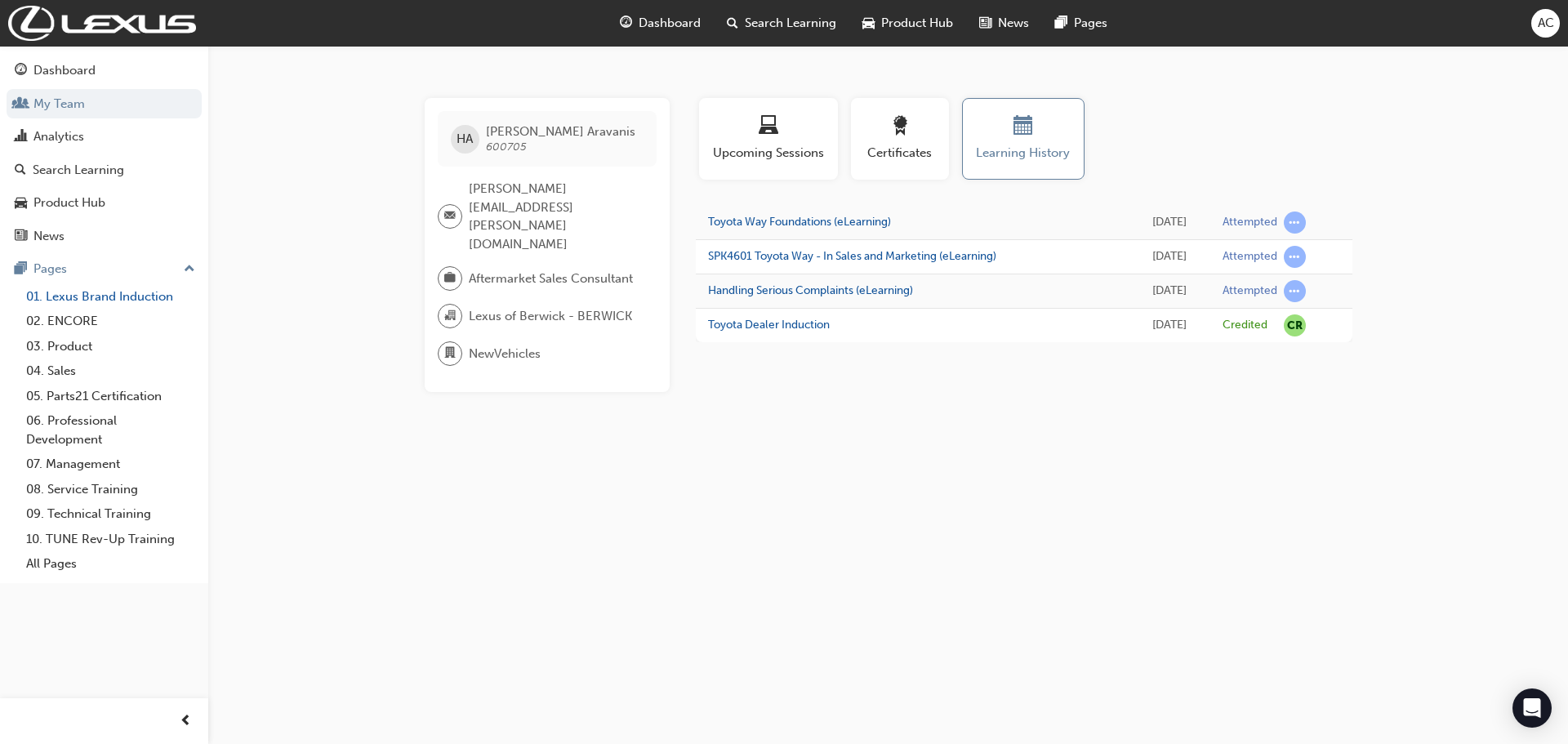
click at [73, 293] on link "01. Lexus Brand Induction" at bounding box center [111, 296] width 182 height 26
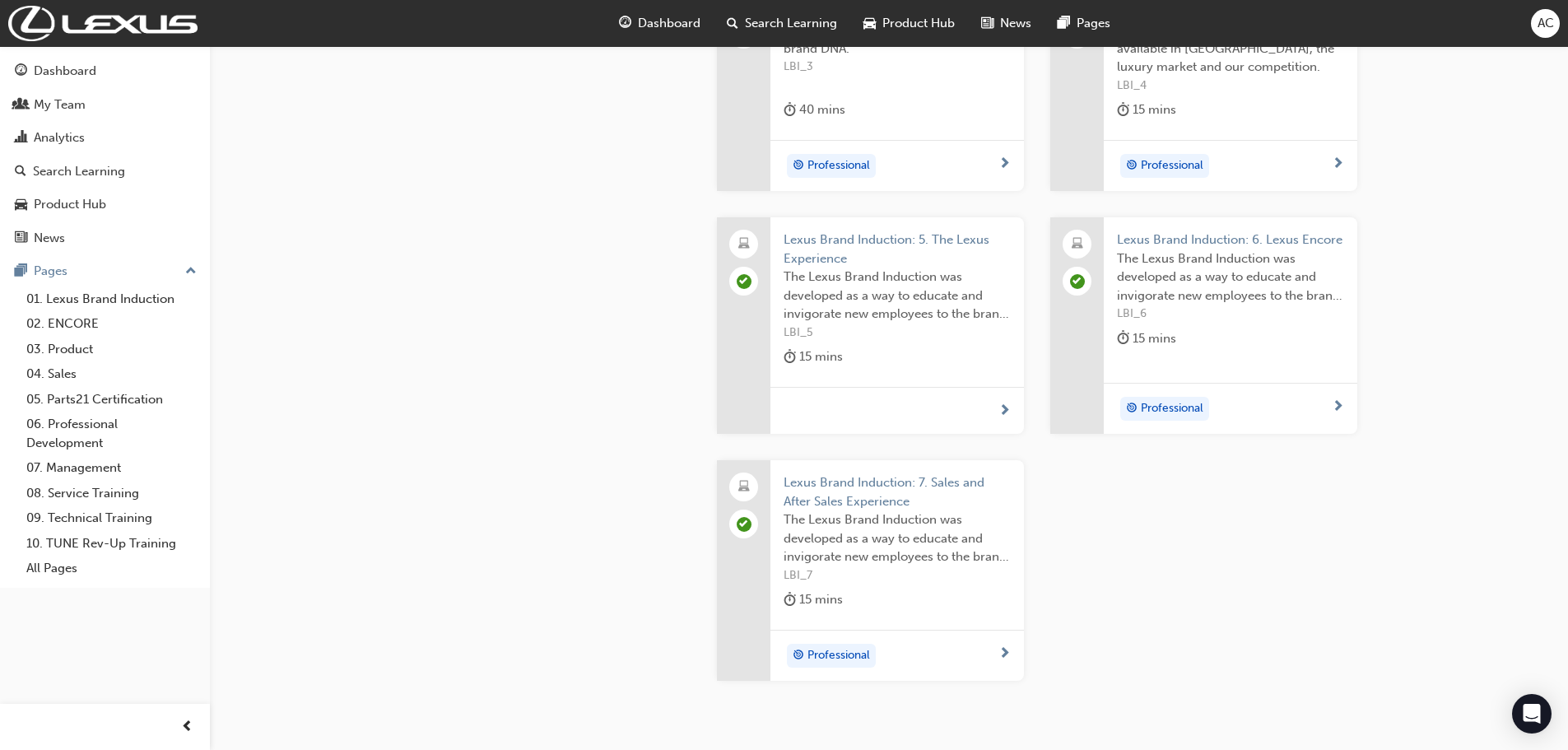
scroll to position [922, 0]
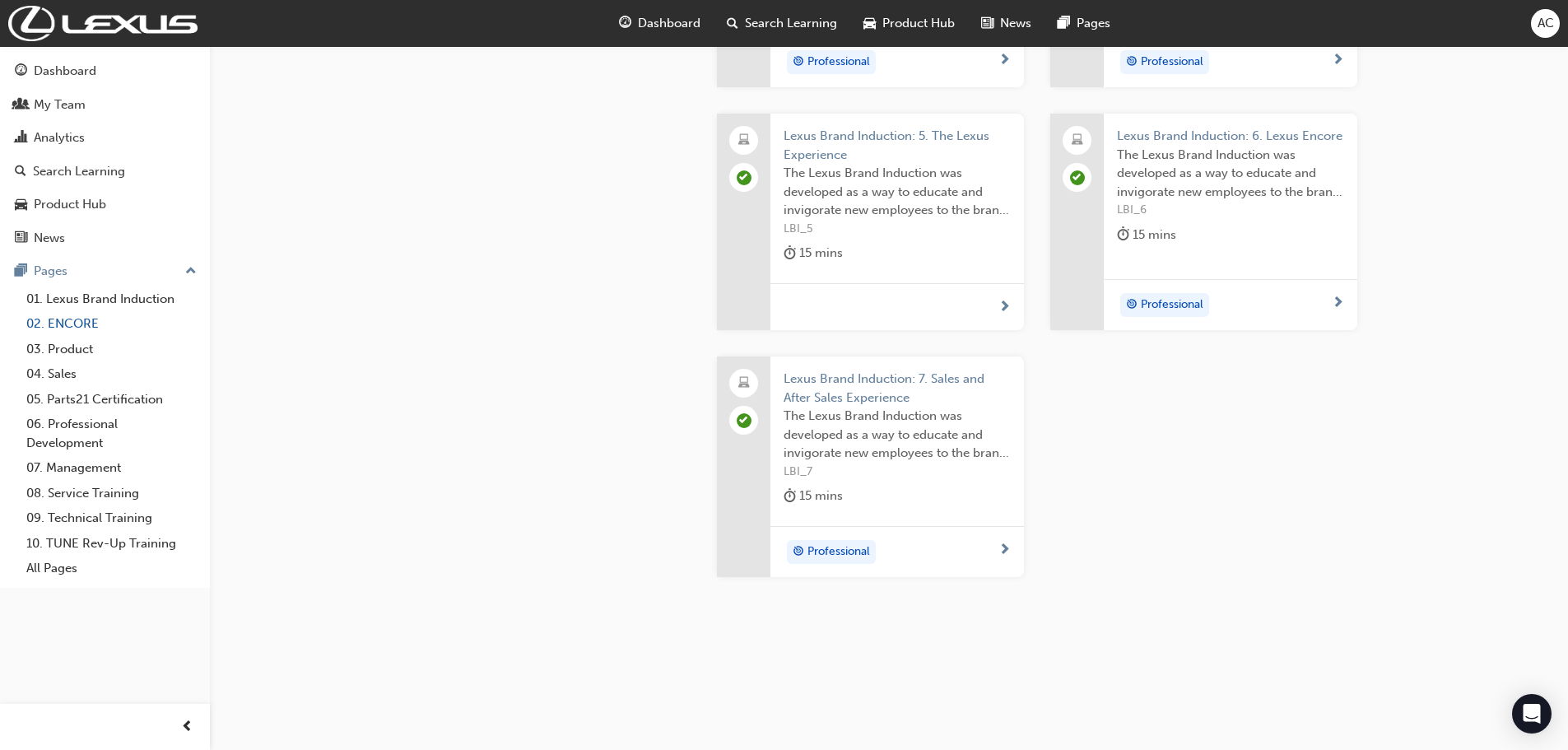
click at [85, 322] on link "02. ENCORE" at bounding box center [112, 324] width 183 height 26
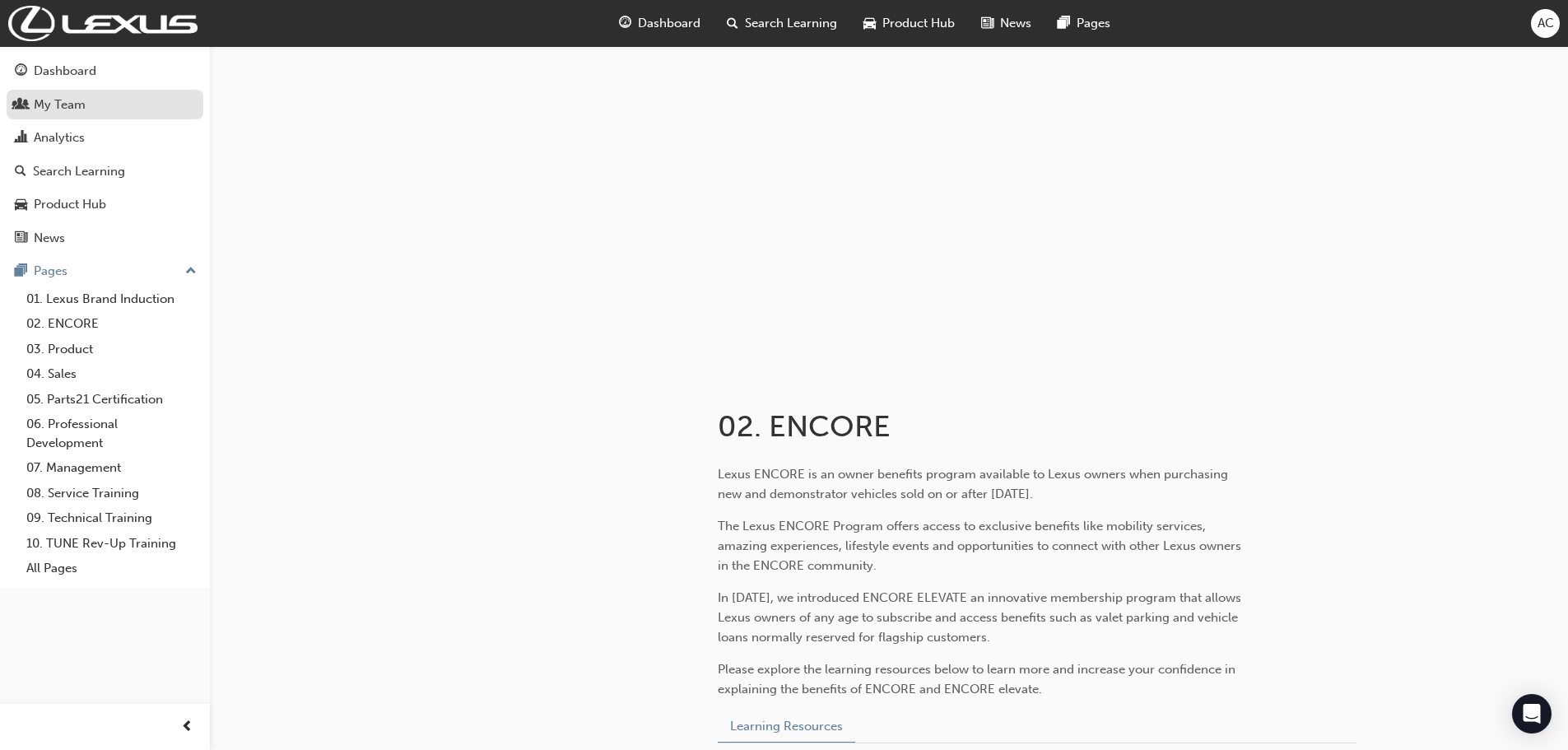
click at [48, 104] on div "My Team" at bounding box center [59, 104] width 52 height 19
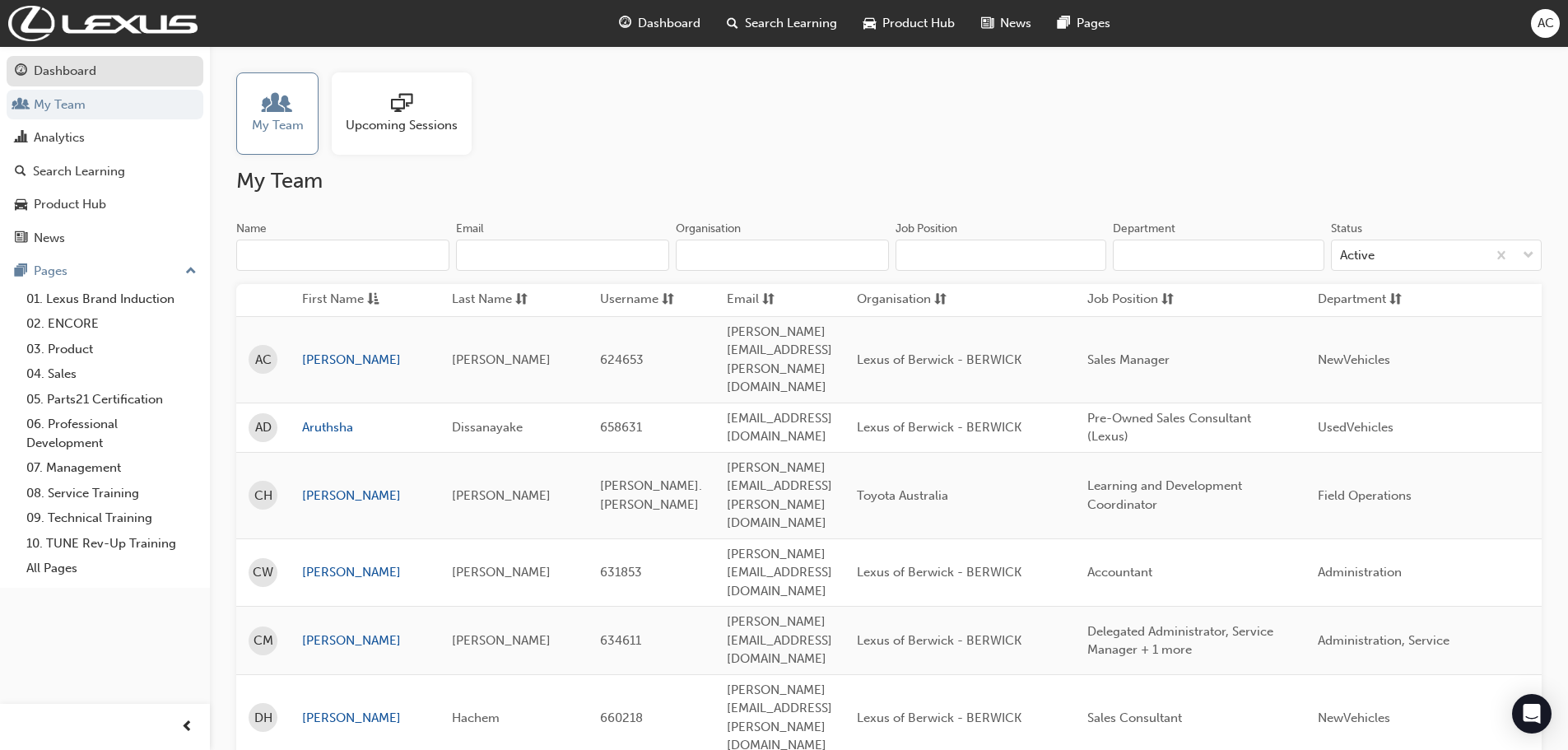
click at [57, 61] on div "Dashboard" at bounding box center [105, 71] width 180 height 21
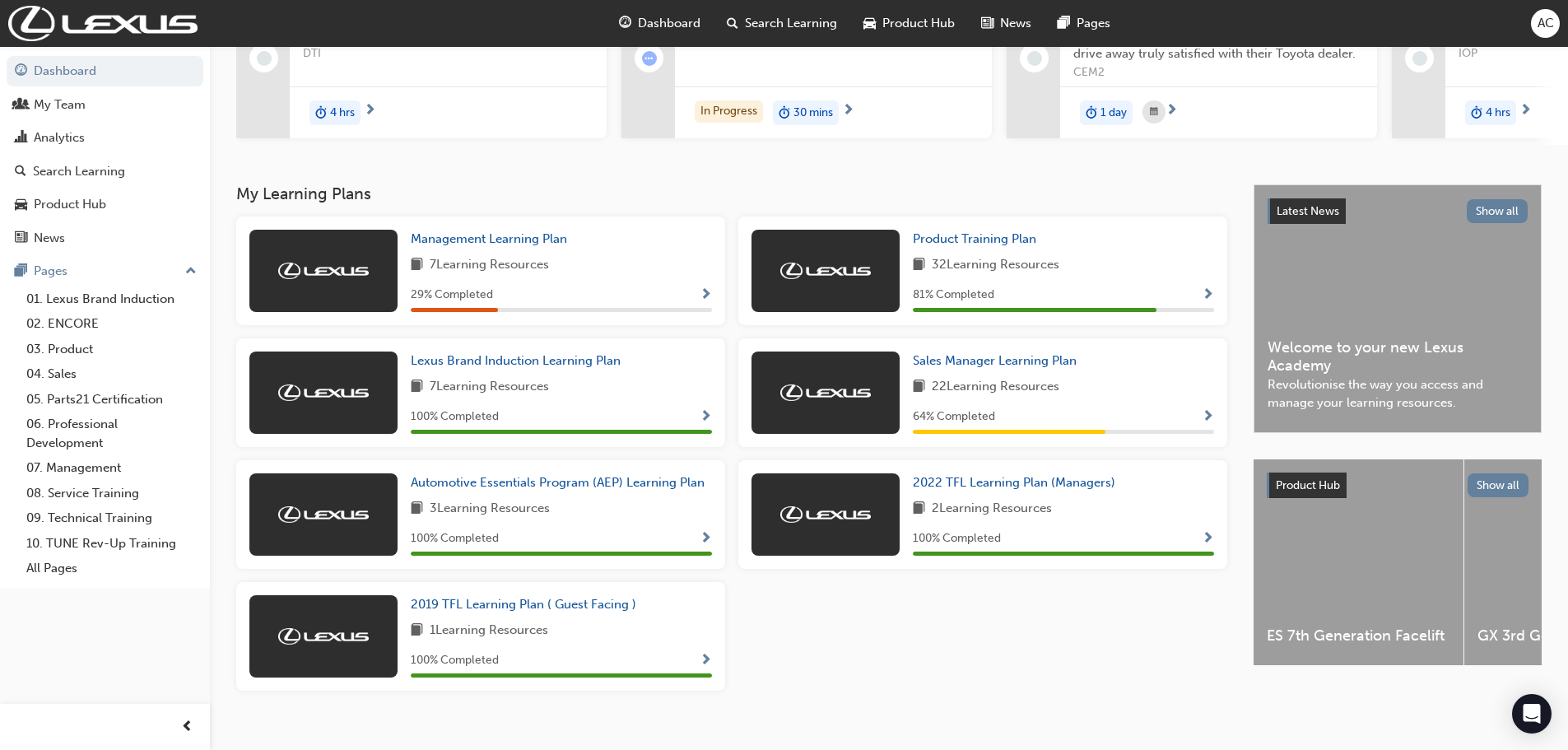
scroll to position [244, 0]
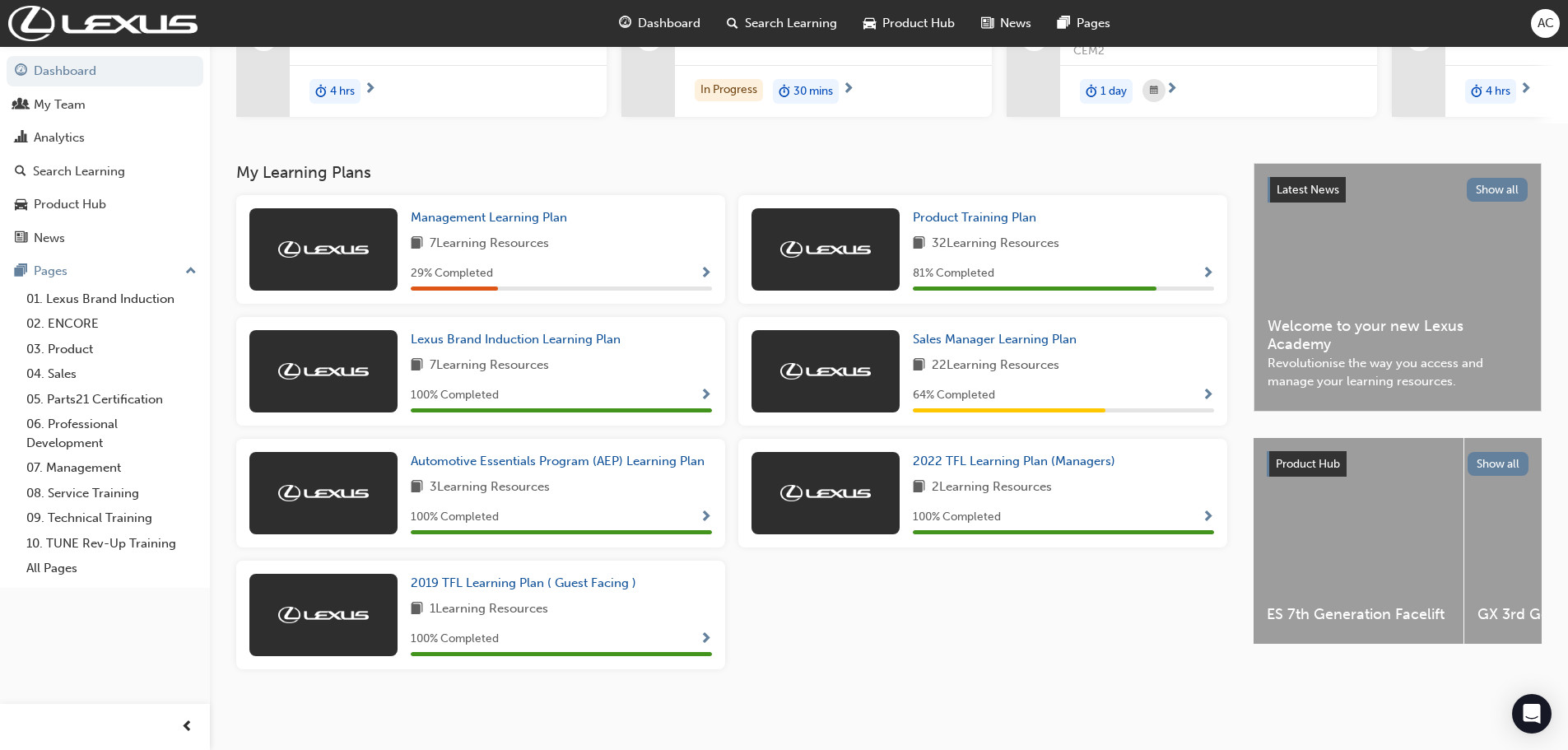
click at [1123, 389] on span "Show Progress" at bounding box center [1208, 396] width 13 height 15
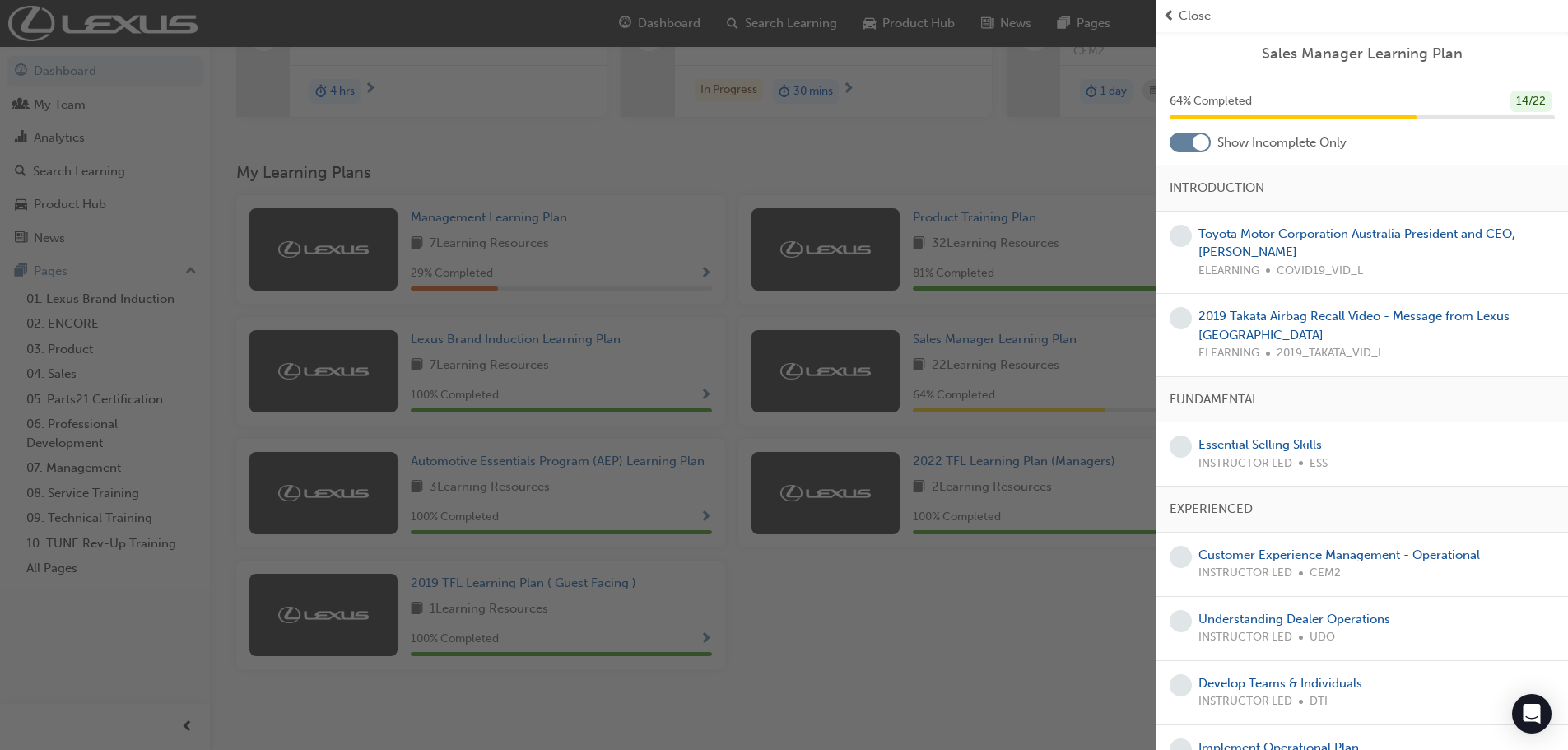
click at [1068, 151] on div "button" at bounding box center [578, 375] width 1157 height 750
